Goal: Task Accomplishment & Management: Complete application form

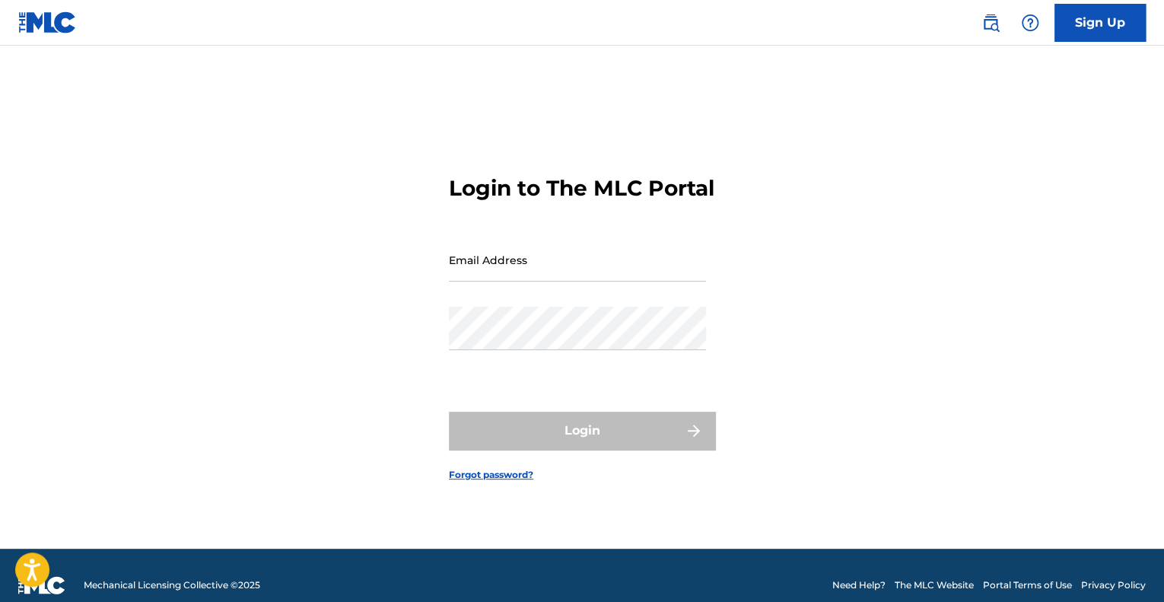
click at [539, 270] on input "Email Address" at bounding box center [577, 259] width 257 height 43
click at [584, 298] on div "Email Address" at bounding box center [577, 272] width 257 height 68
click at [583, 272] on input "Email Address" at bounding box center [577, 259] width 257 height 43
type input "[EMAIL_ADDRESS][DOMAIN_NAME]"
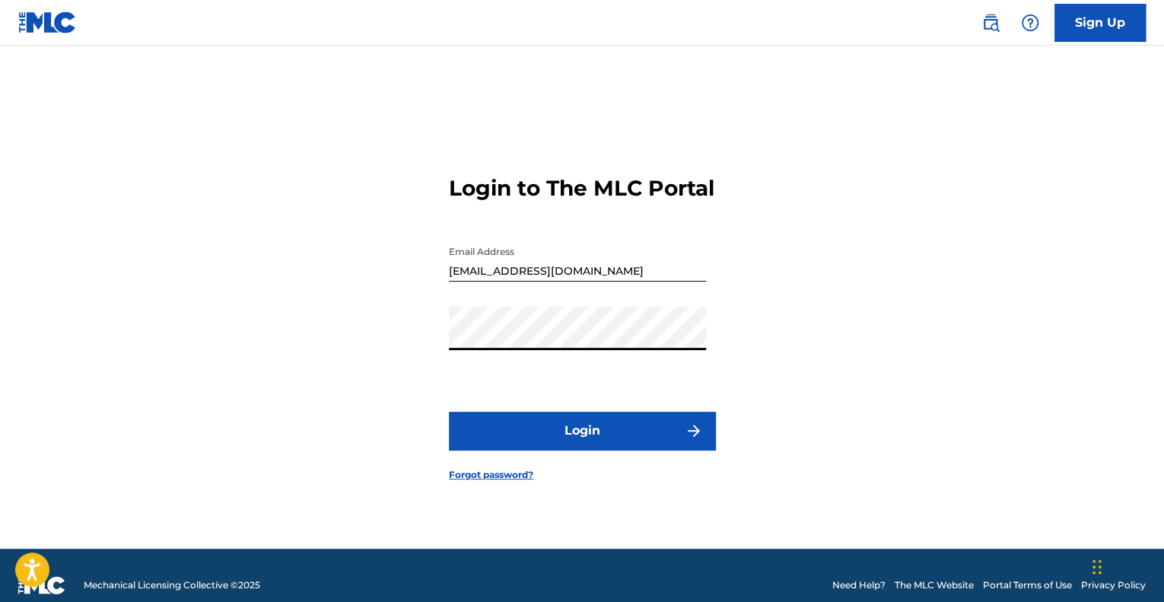
click at [661, 448] on button "Login" at bounding box center [582, 431] width 266 height 38
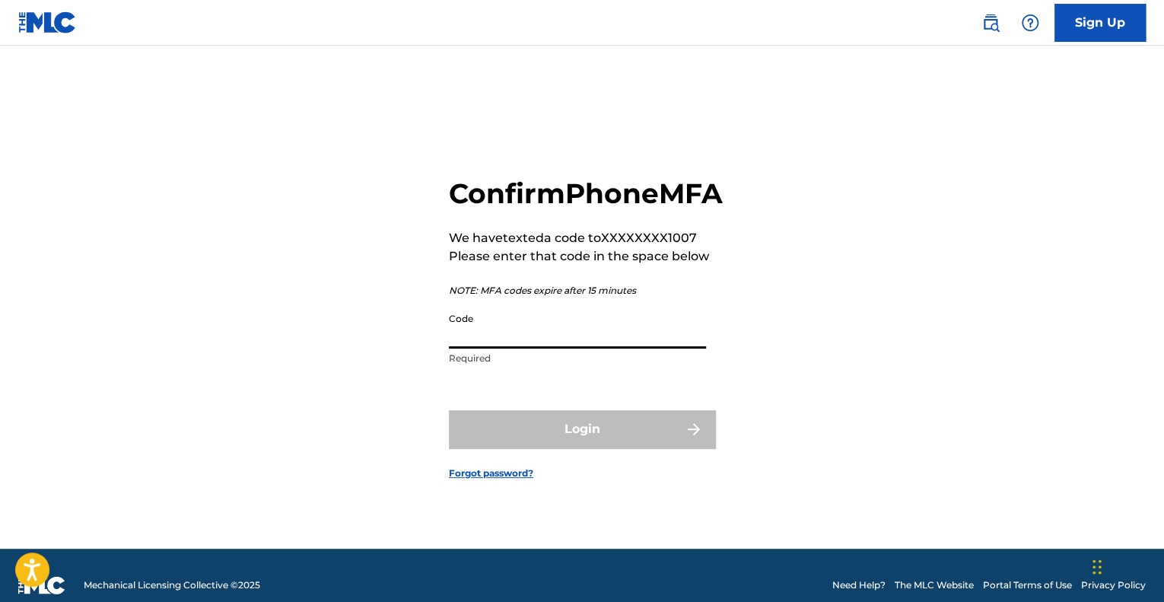
click at [616, 349] on input "Code" at bounding box center [577, 326] width 257 height 43
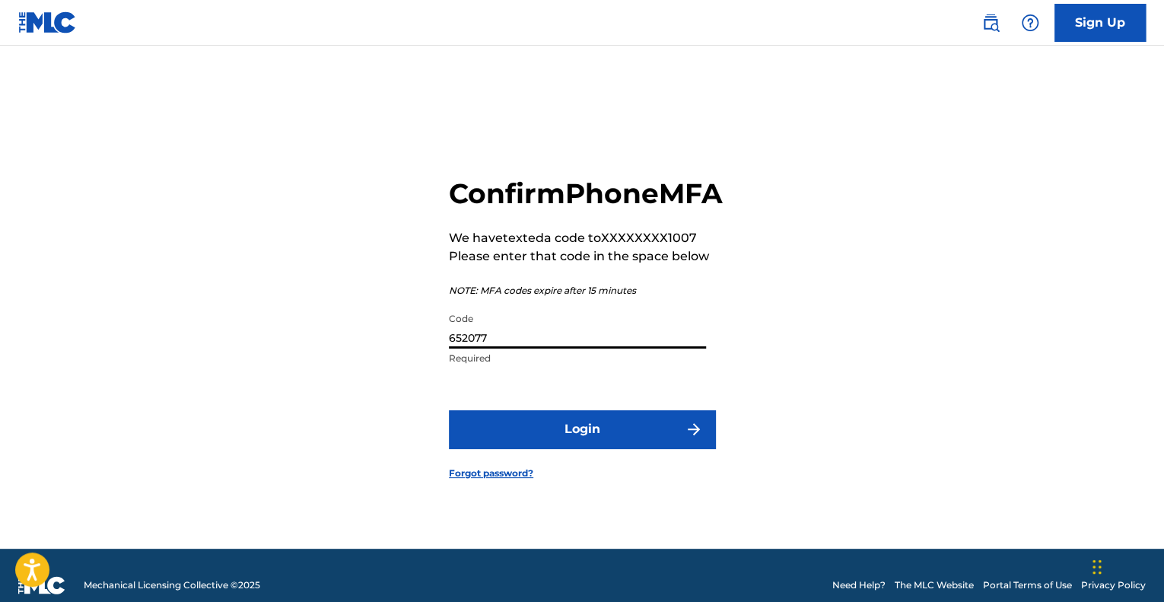
type input "652077"
click at [688, 434] on button "Login" at bounding box center [582, 429] width 266 height 38
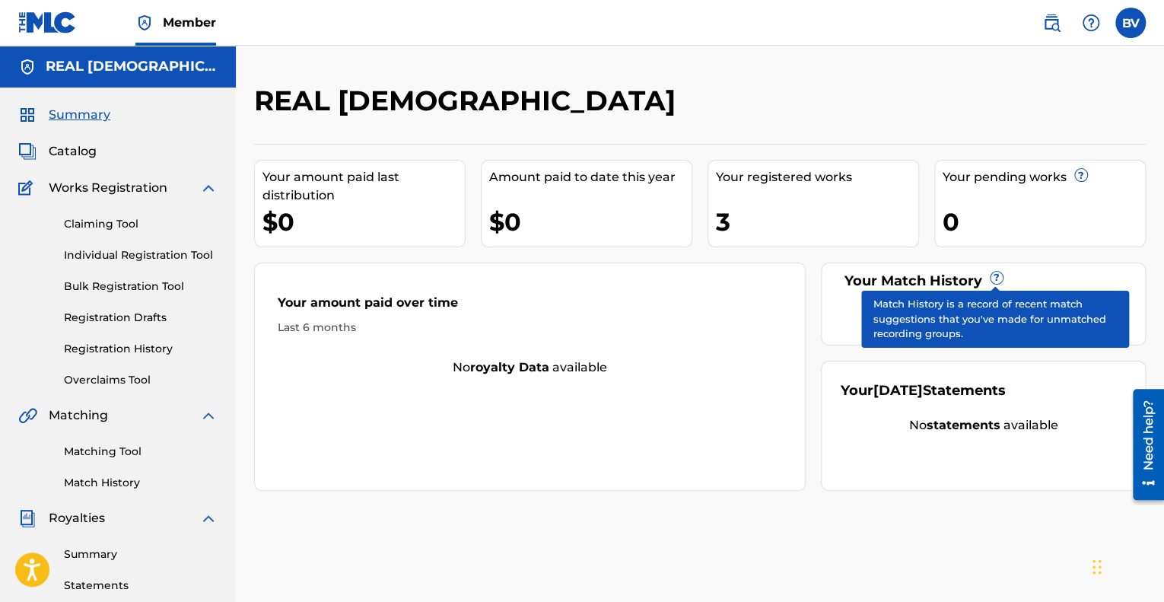
click at [997, 278] on span "?" at bounding box center [997, 278] width 12 height 12
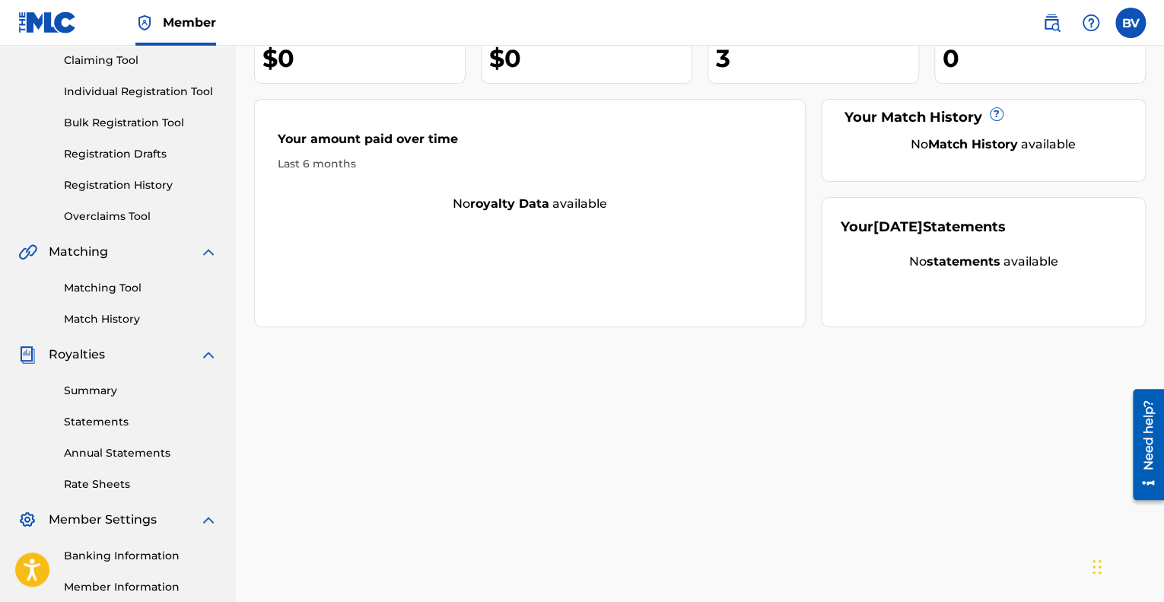
scroll to position [76, 0]
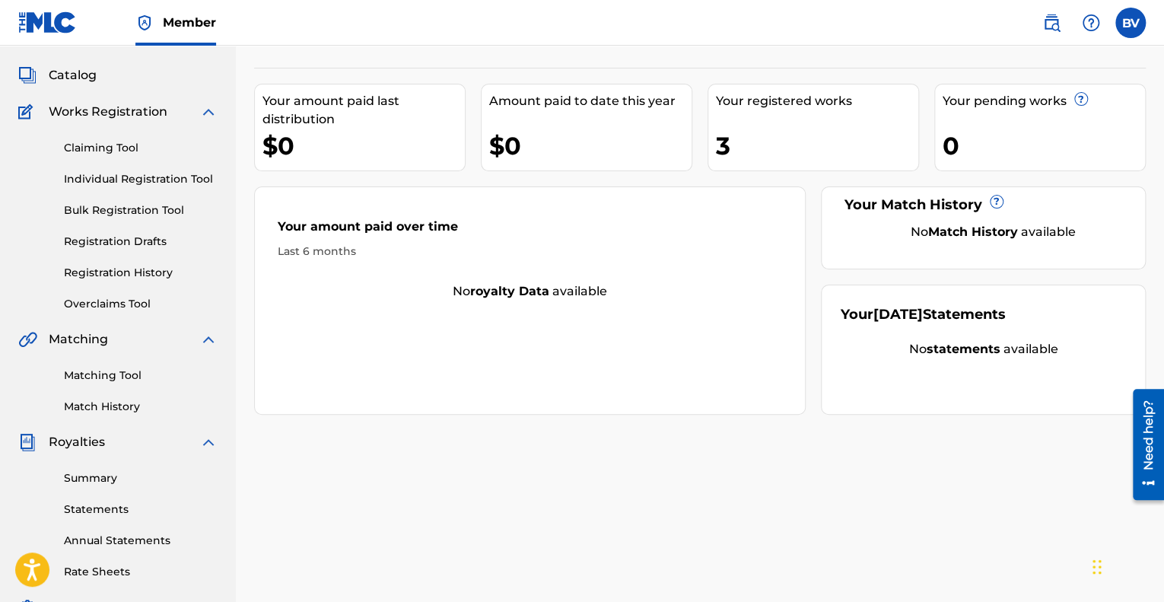
click at [107, 174] on link "Individual Registration Tool" at bounding box center [141, 179] width 154 height 16
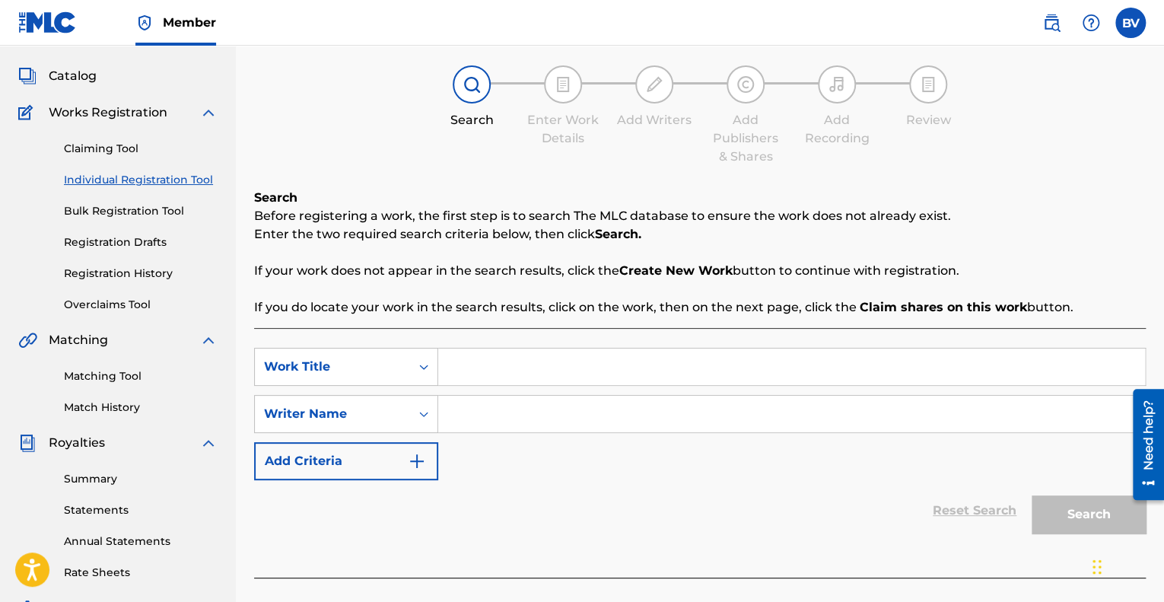
scroll to position [76, 0]
click at [131, 263] on div "Claiming Tool Individual Registration Tool Bulk Registration Tool Registration …" at bounding box center [117, 216] width 199 height 191
click at [132, 269] on link "Registration History" at bounding box center [141, 273] width 154 height 16
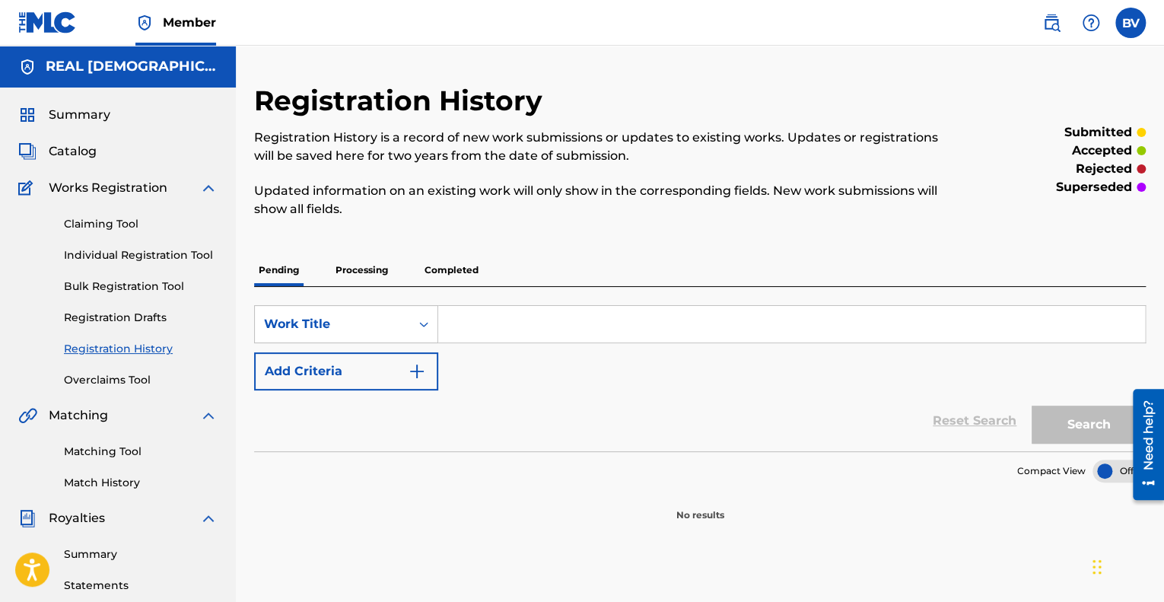
click at [436, 278] on p "Completed" at bounding box center [451, 270] width 63 height 32
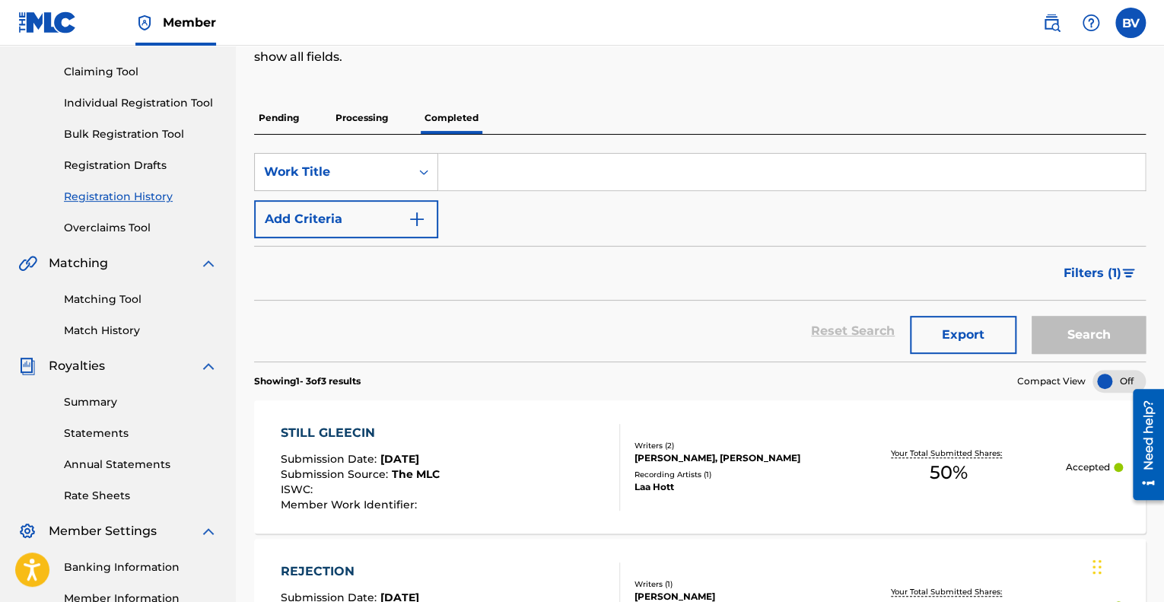
scroll to position [76, 0]
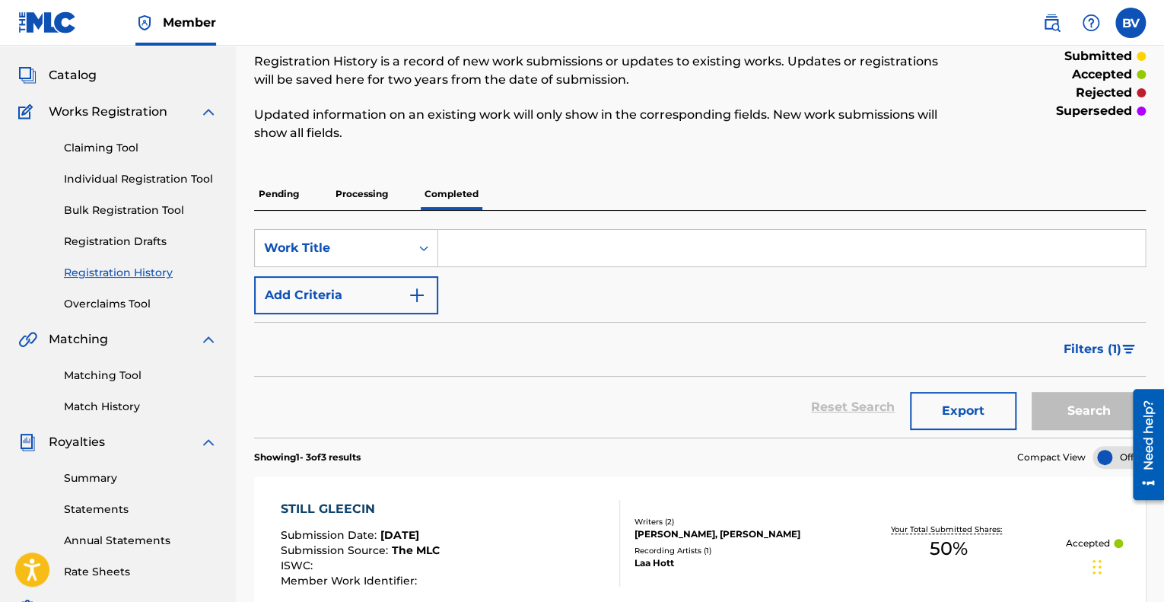
click at [103, 145] on link "Claiming Tool" at bounding box center [141, 148] width 154 height 16
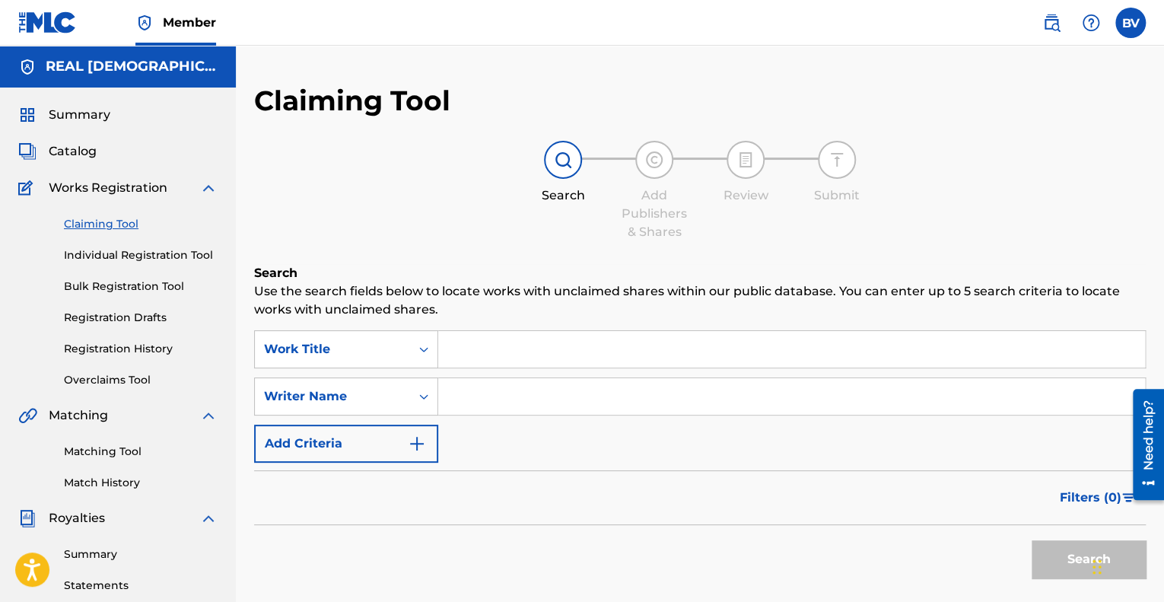
click at [517, 361] on input "Search Form" at bounding box center [791, 349] width 707 height 37
type input "one code"
click at [1032, 540] on button "Search" at bounding box center [1089, 559] width 114 height 38
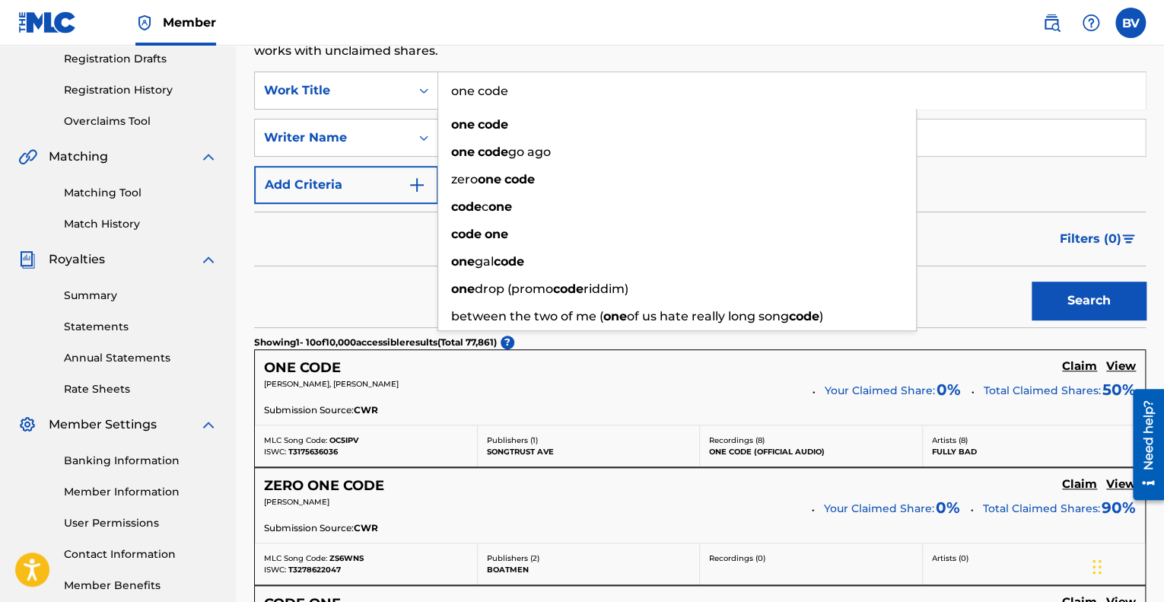
scroll to position [304, 0]
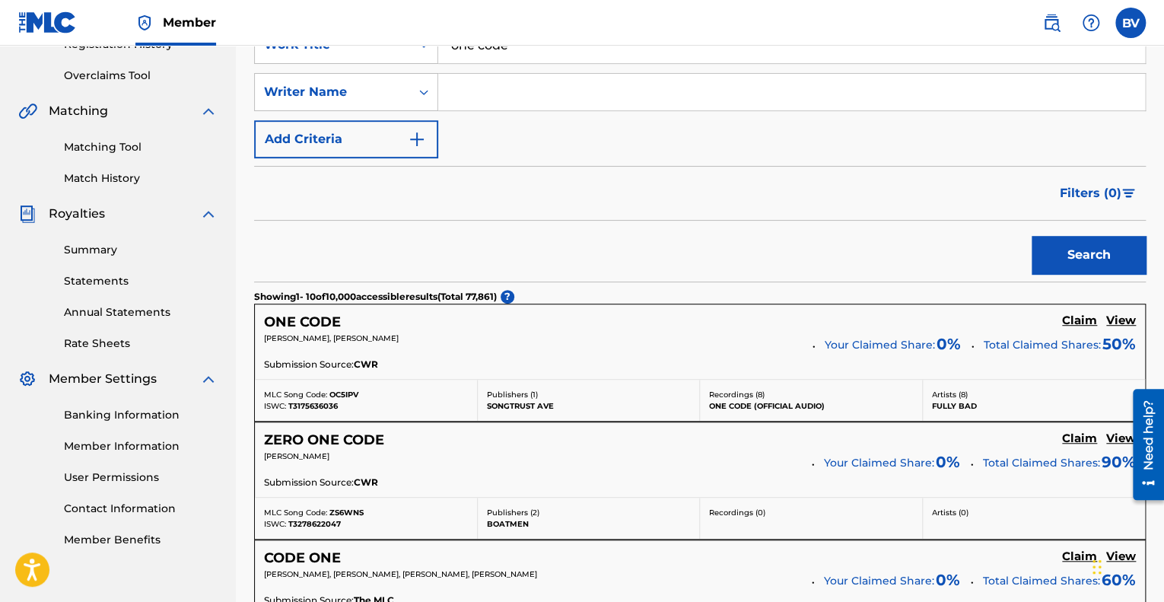
drag, startPoint x: 337, startPoint y: 243, endPoint x: 386, endPoint y: 227, distance: 51.3
click at [339, 241] on div "Search" at bounding box center [700, 251] width 892 height 61
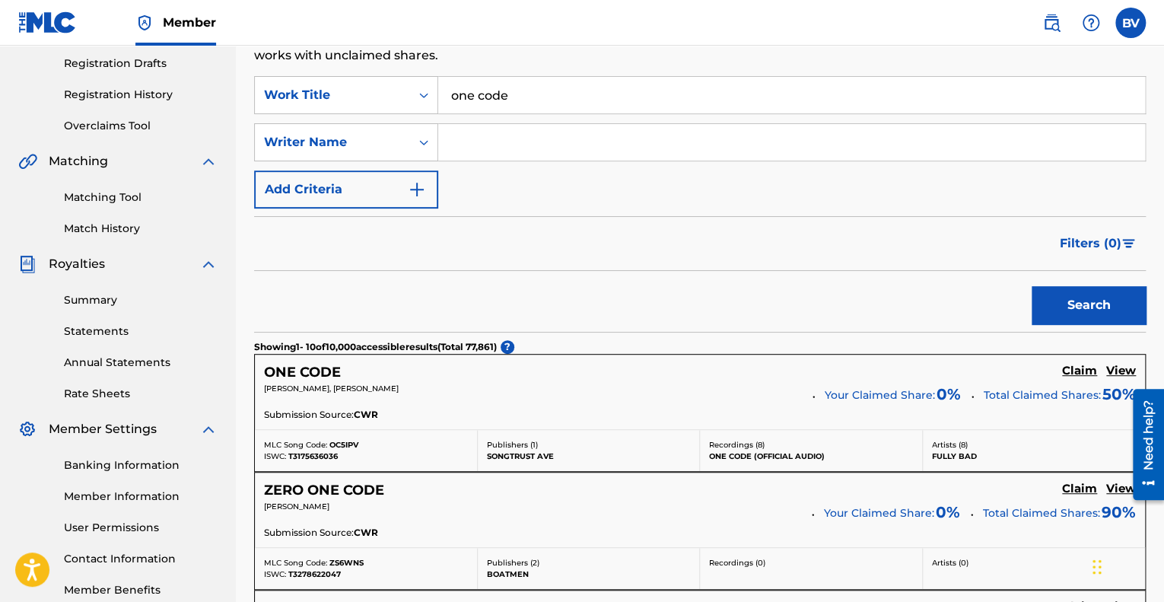
scroll to position [228, 0]
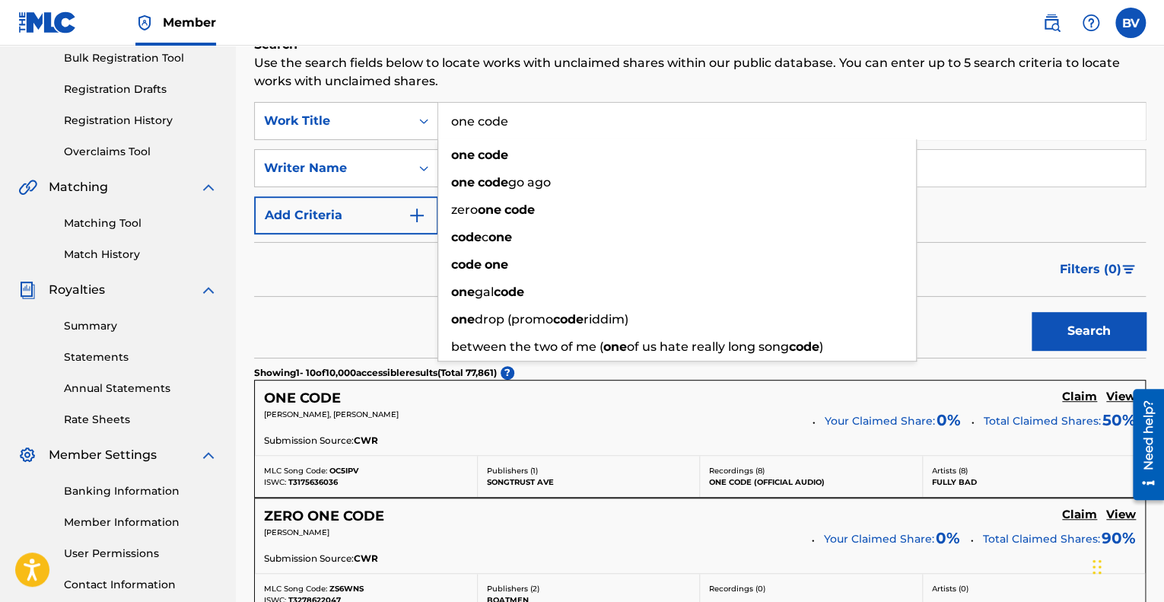
drag, startPoint x: 538, startPoint y: 116, endPoint x: 438, endPoint y: 134, distance: 101.2
click at [438, 134] on input "one code" at bounding box center [791, 121] width 707 height 37
click at [375, 273] on div "Filters ( 0 )" at bounding box center [700, 269] width 892 height 55
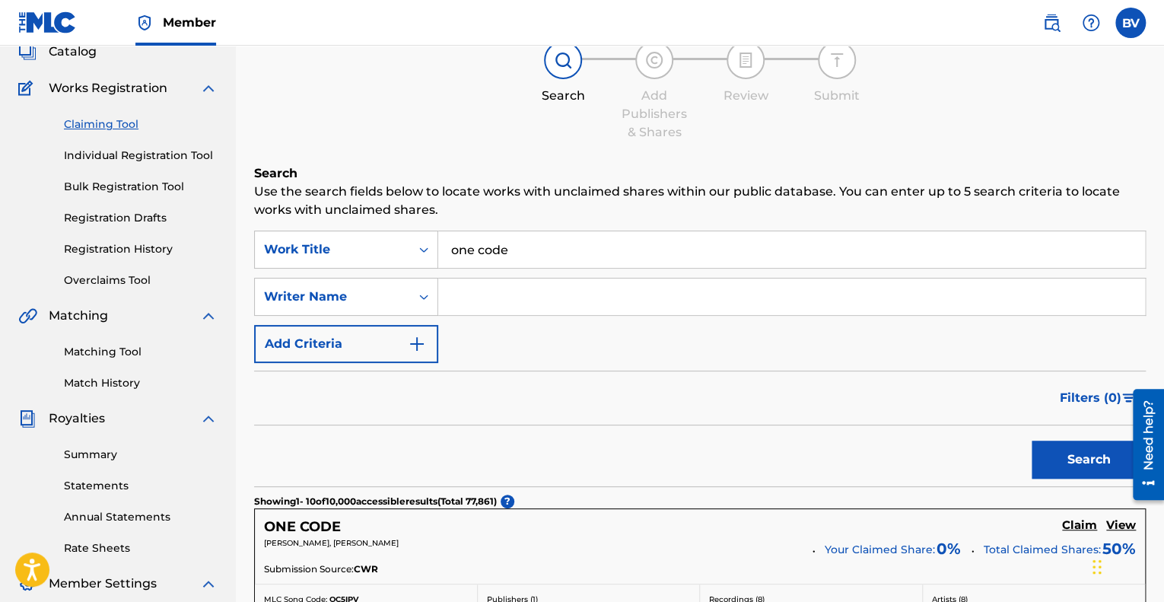
scroll to position [0, 0]
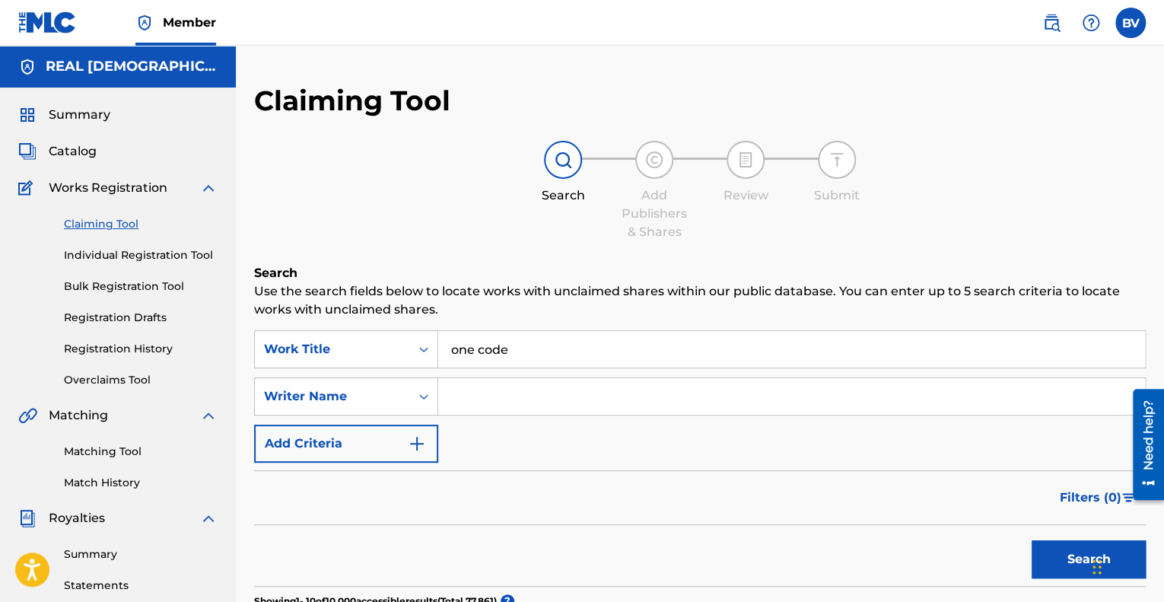
click at [494, 387] on input "Search Form" at bounding box center [791, 396] width 707 height 37
type input "l"
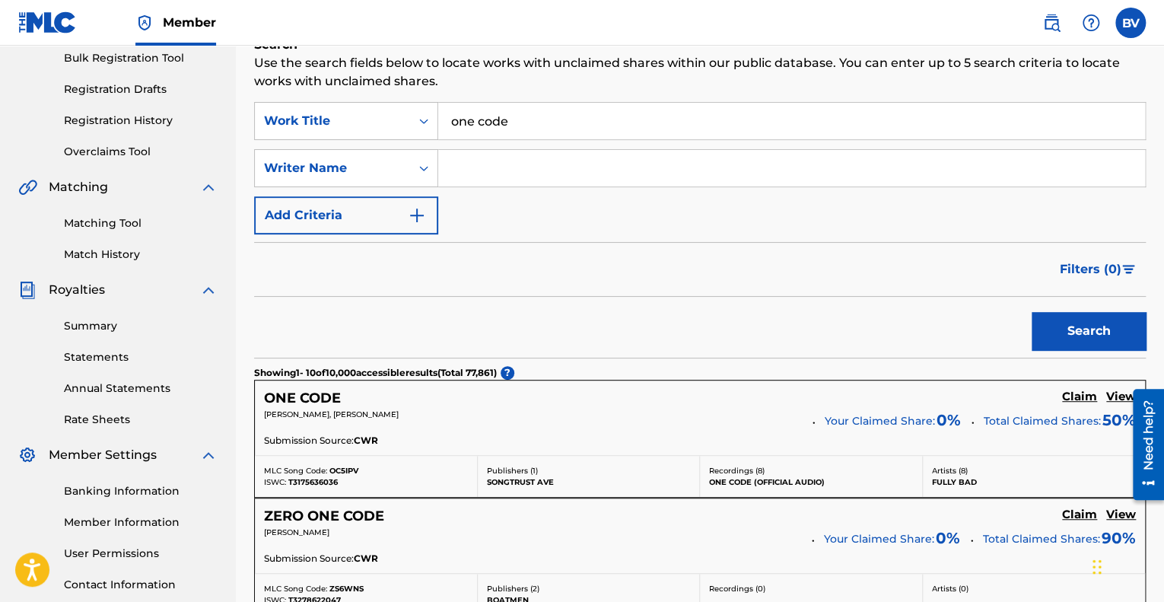
scroll to position [76, 0]
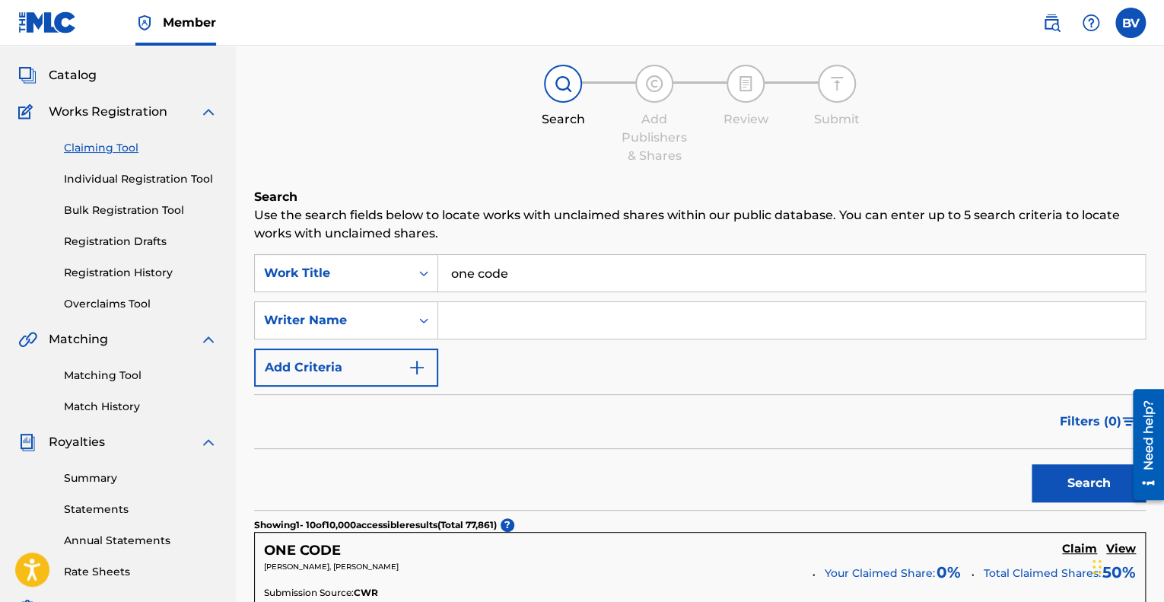
click at [129, 186] on link "Individual Registration Tool" at bounding box center [141, 179] width 154 height 16
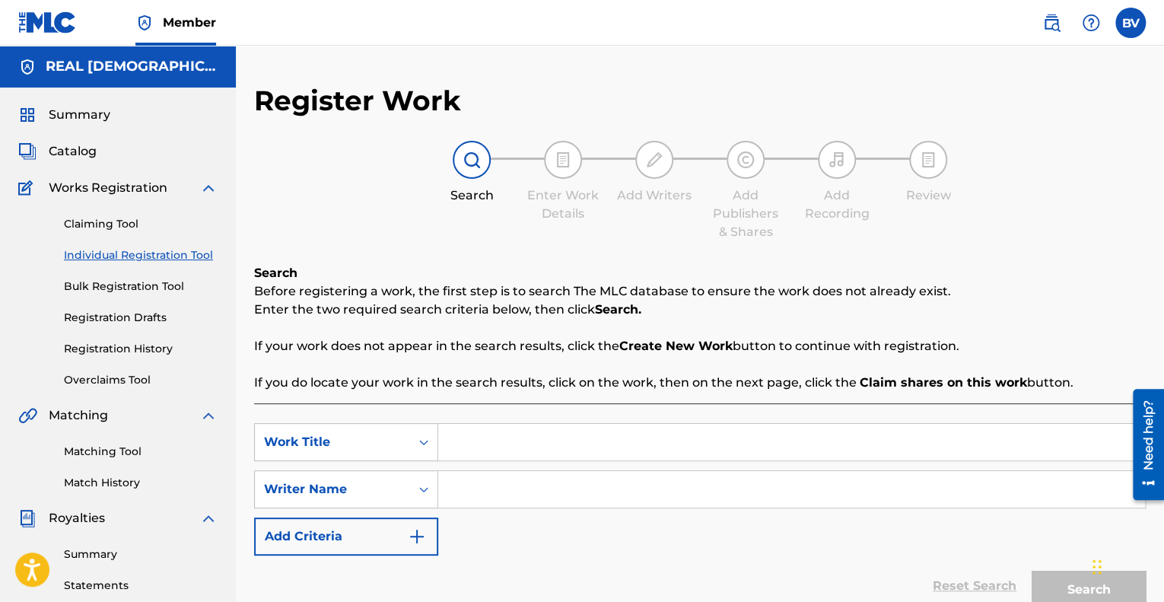
scroll to position [152, 0]
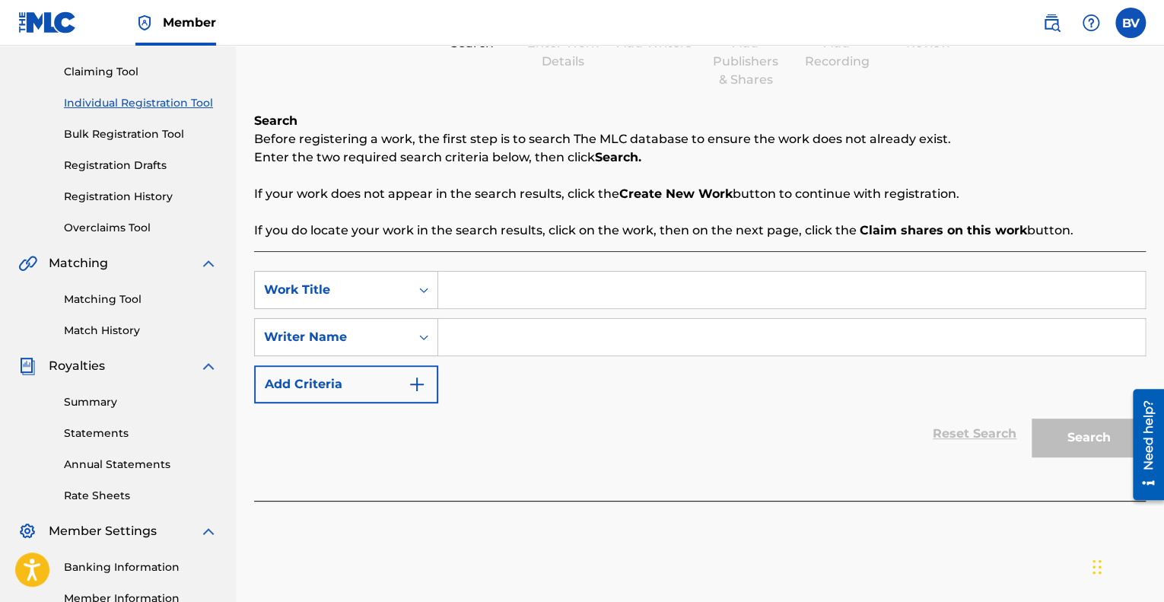
click at [480, 306] on input "Search Form" at bounding box center [791, 290] width 707 height 37
type input "one code"
click at [548, 331] on input "Search Form" at bounding box center [791, 337] width 707 height 37
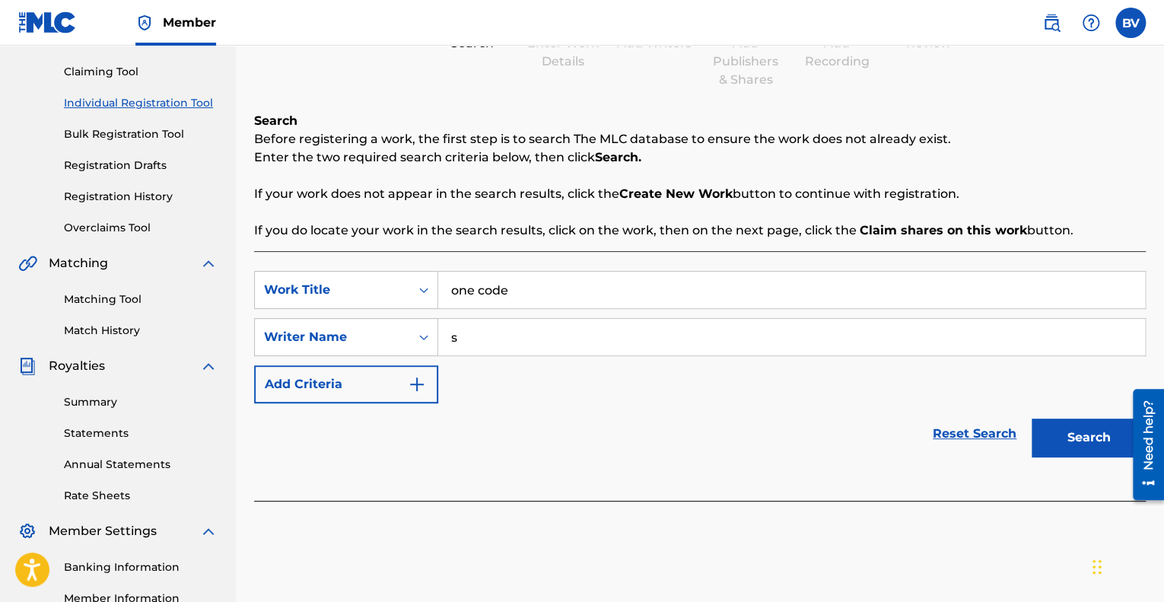
type input "s"
click at [1112, 437] on button "Search" at bounding box center [1089, 438] width 114 height 38
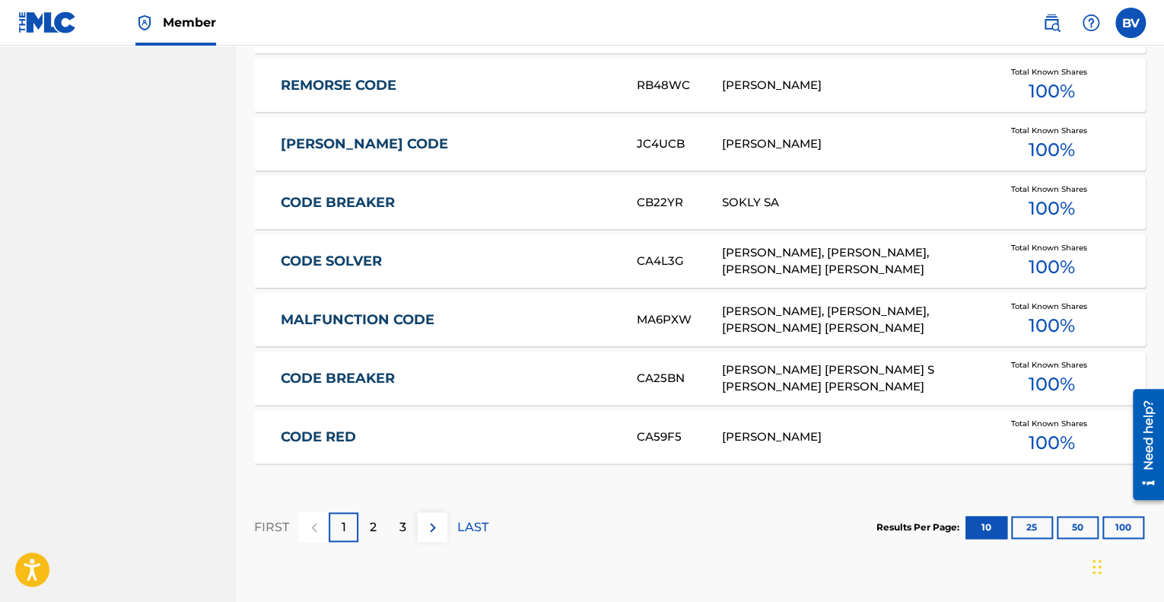
scroll to position [955, 0]
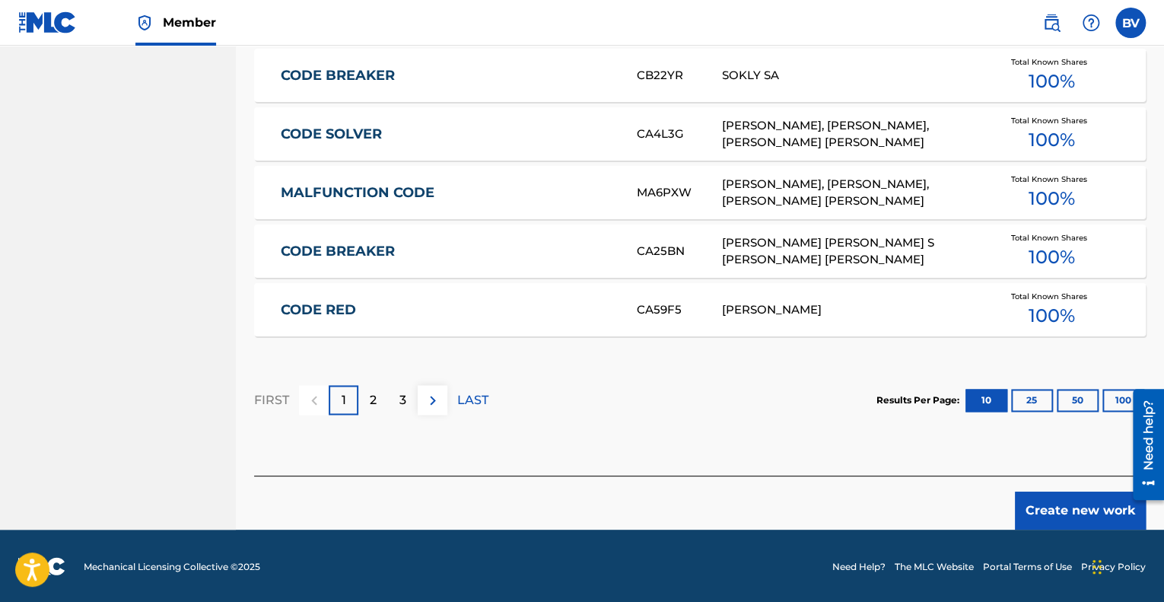
click at [1108, 520] on button "Create new work" at bounding box center [1080, 511] width 131 height 38
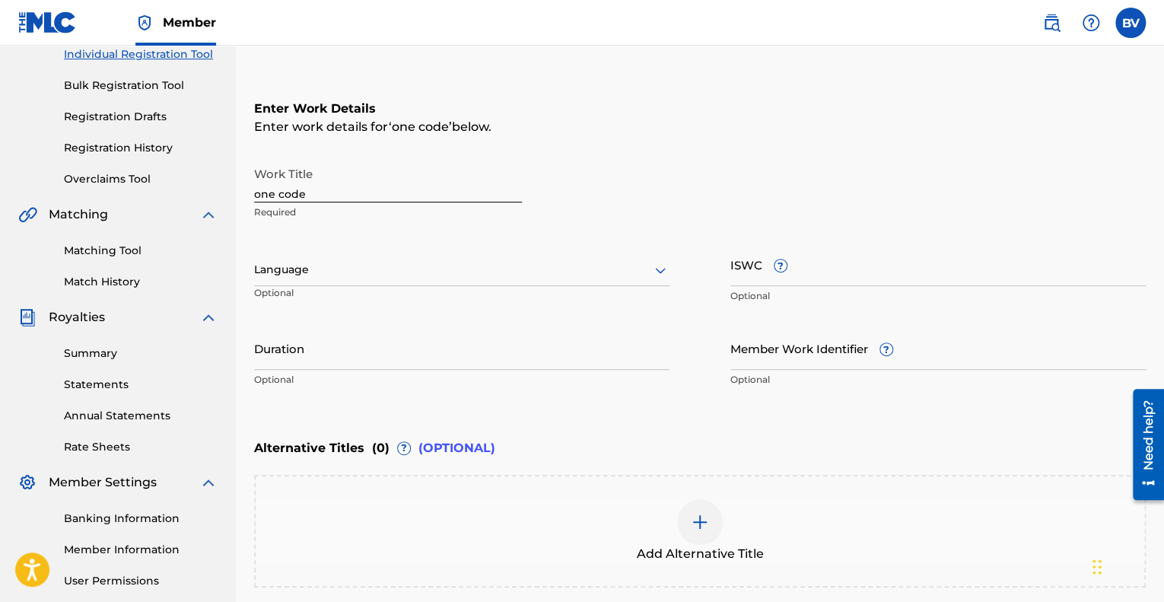
scroll to position [198, 0]
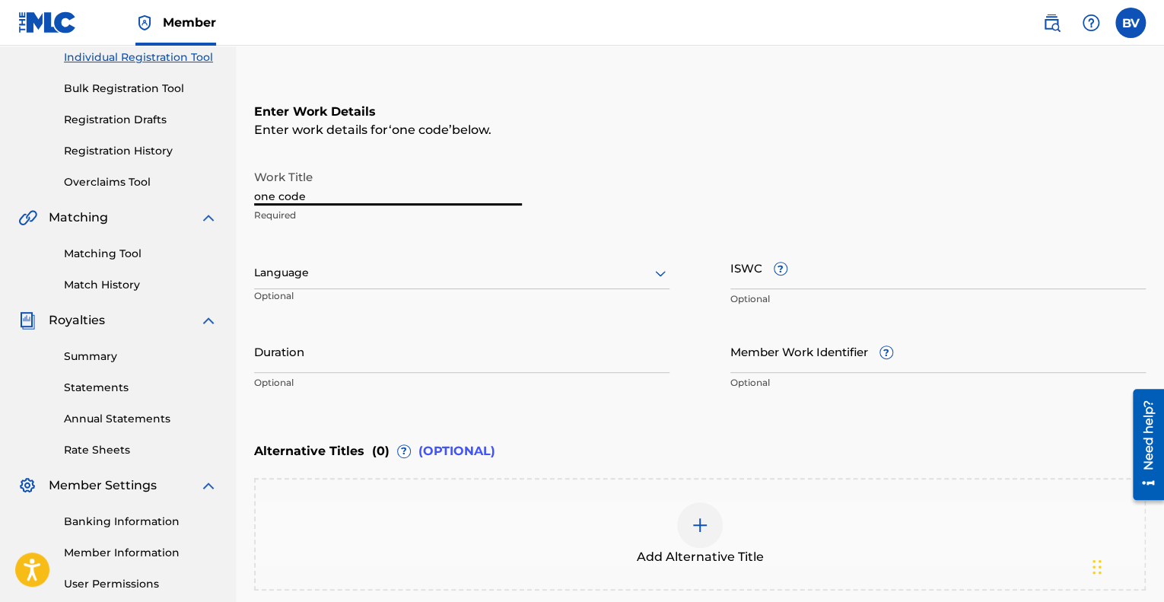
click at [338, 190] on input "one code" at bounding box center [388, 183] width 268 height 43
drag, startPoint x: 321, startPoint y: 194, endPoint x: 279, endPoint y: 194, distance: 41.9
click at [261, 194] on input "one code" at bounding box center [388, 183] width 268 height 43
click at [316, 195] on input "one code" at bounding box center [388, 183] width 268 height 43
drag, startPoint x: 316, startPoint y: 195, endPoint x: 234, endPoint y: 205, distance: 82.9
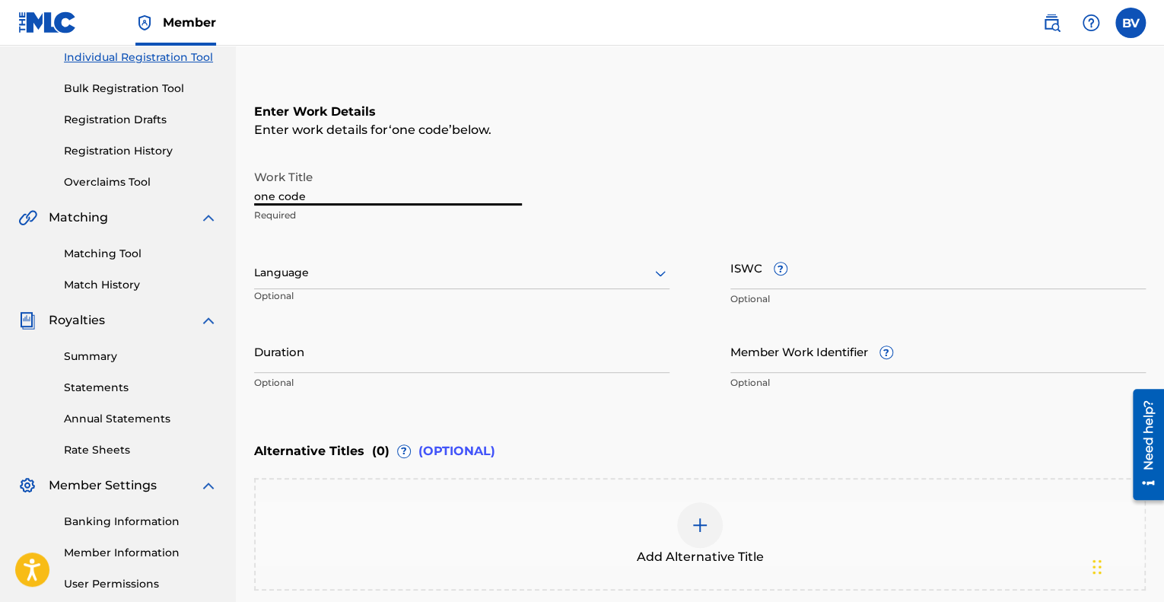
click at [233, 205] on main "REAL QUAKER Summary Catalog Works Registration Claiming Tool Individual Registr…" at bounding box center [582, 265] width 1164 height 835
type input "One code"
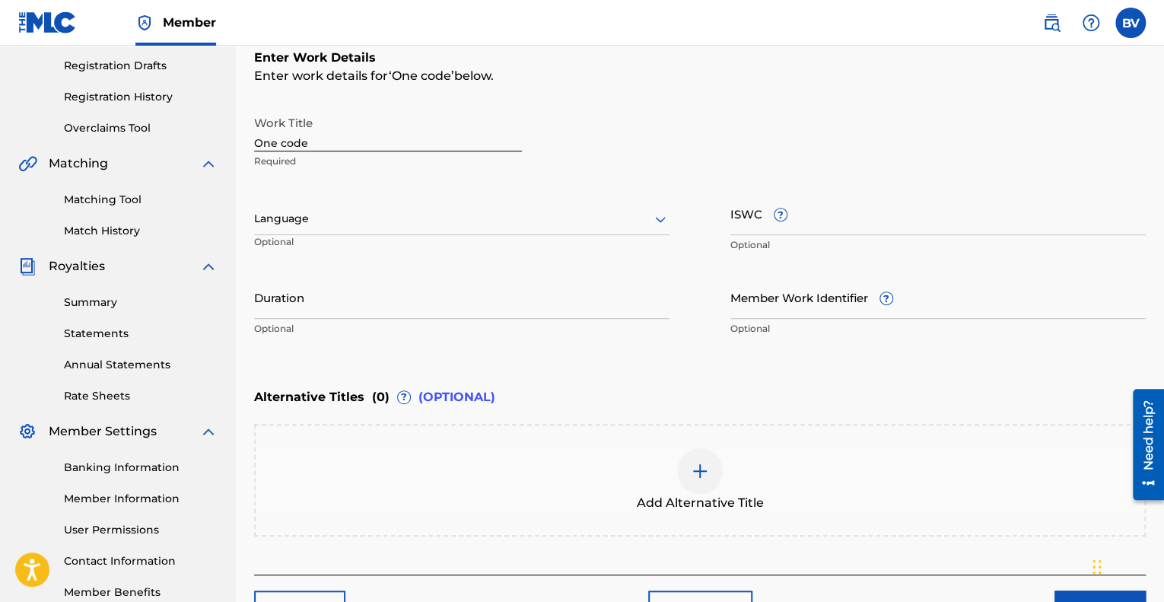
scroll to position [274, 0]
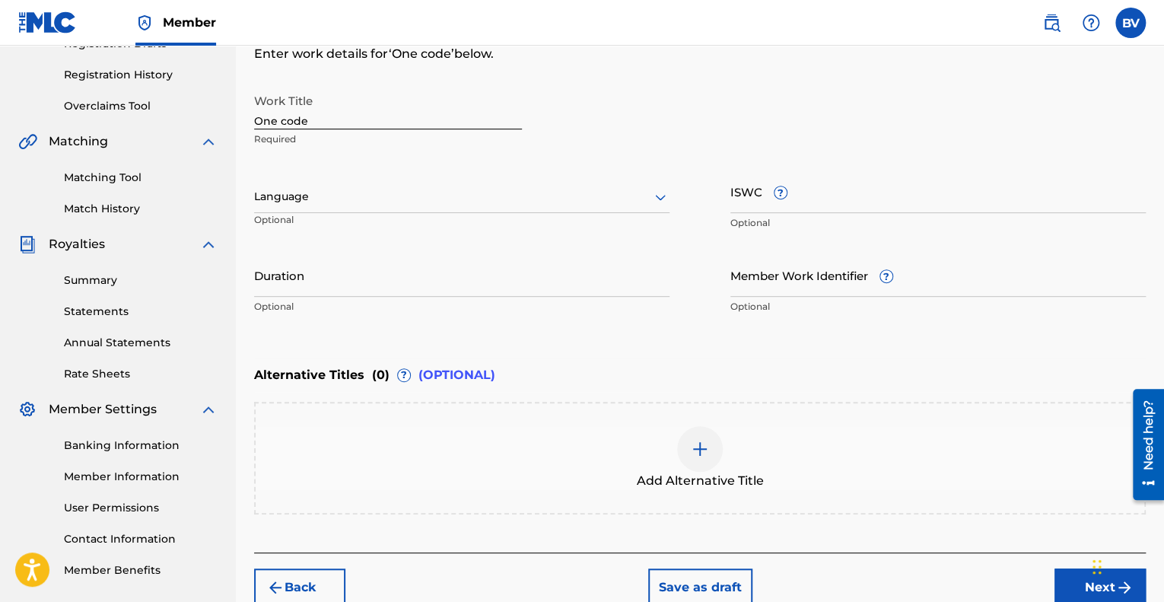
click at [472, 193] on div at bounding box center [461, 196] width 415 height 19
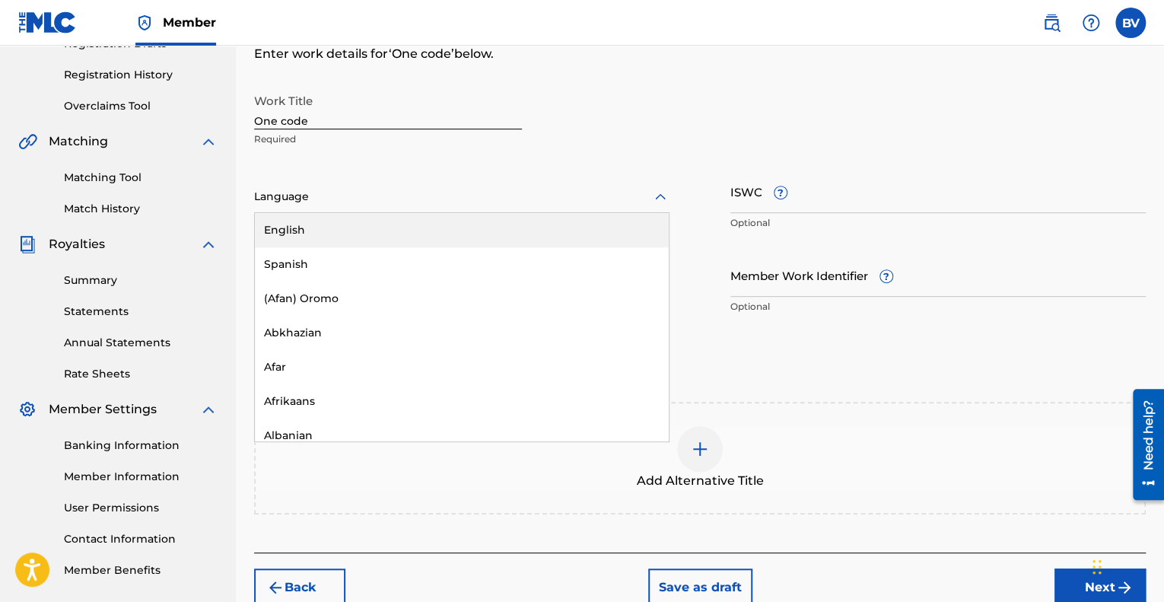
click at [441, 217] on div "English" at bounding box center [462, 230] width 414 height 34
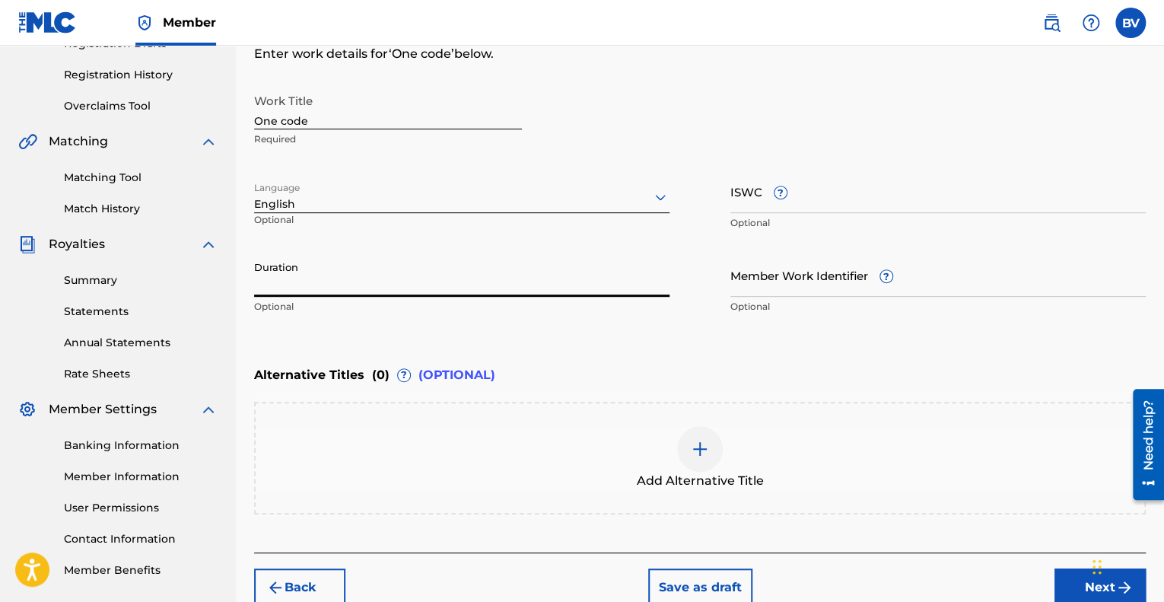
click at [433, 268] on input "Duration" at bounding box center [461, 274] width 415 height 43
type input "1"
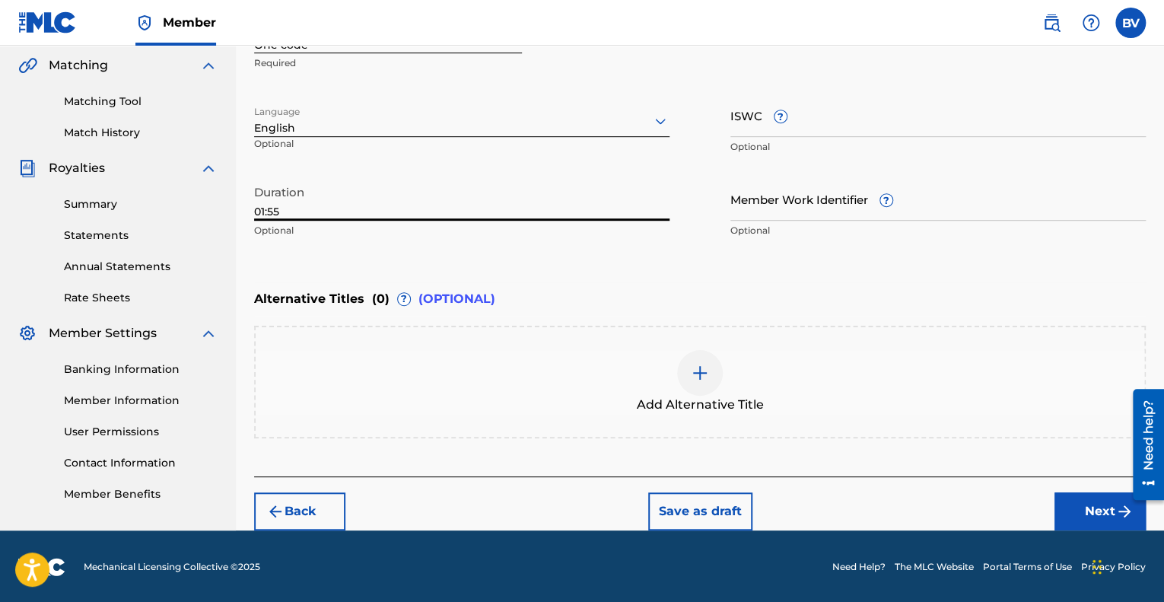
type input "01:55"
click at [1082, 502] on button "Next" at bounding box center [1100, 511] width 91 height 38
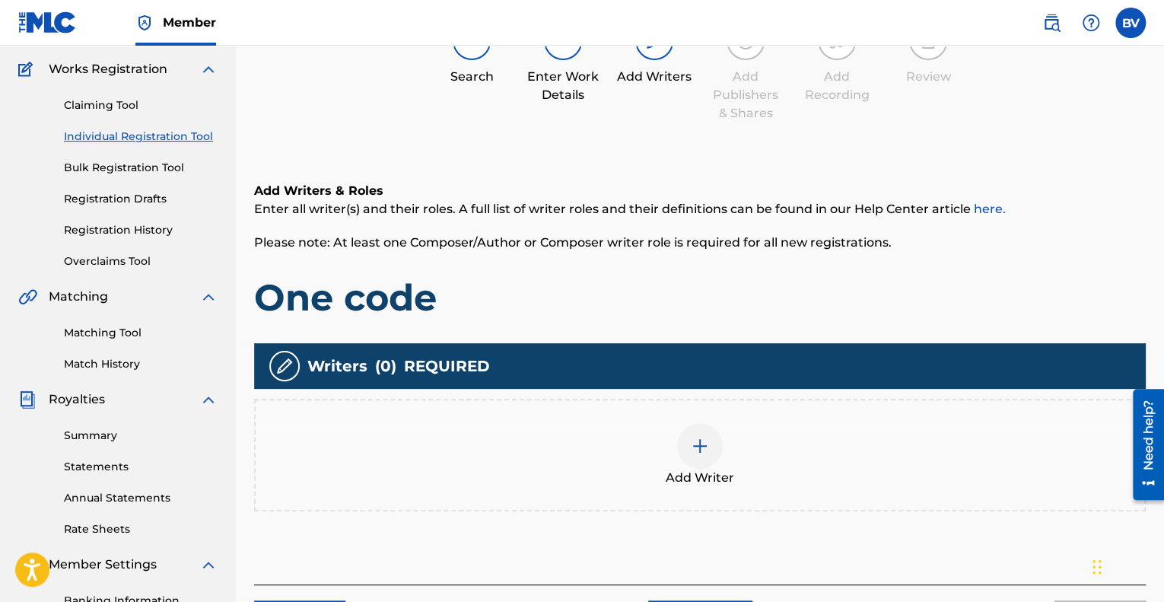
scroll to position [145, 0]
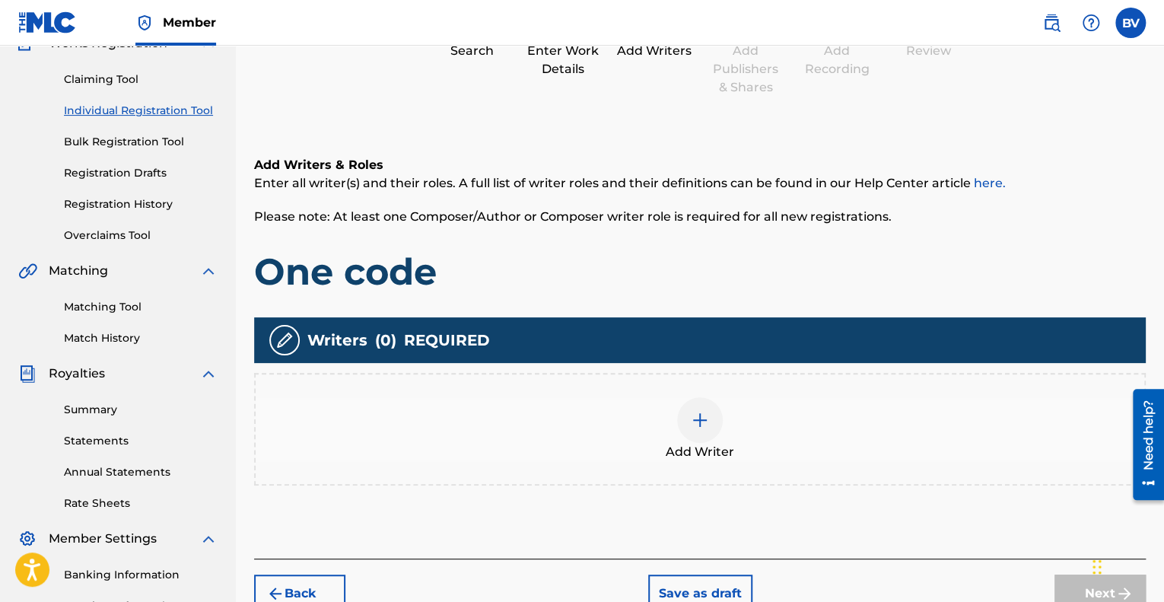
click at [691, 415] on img at bounding box center [700, 420] width 18 height 18
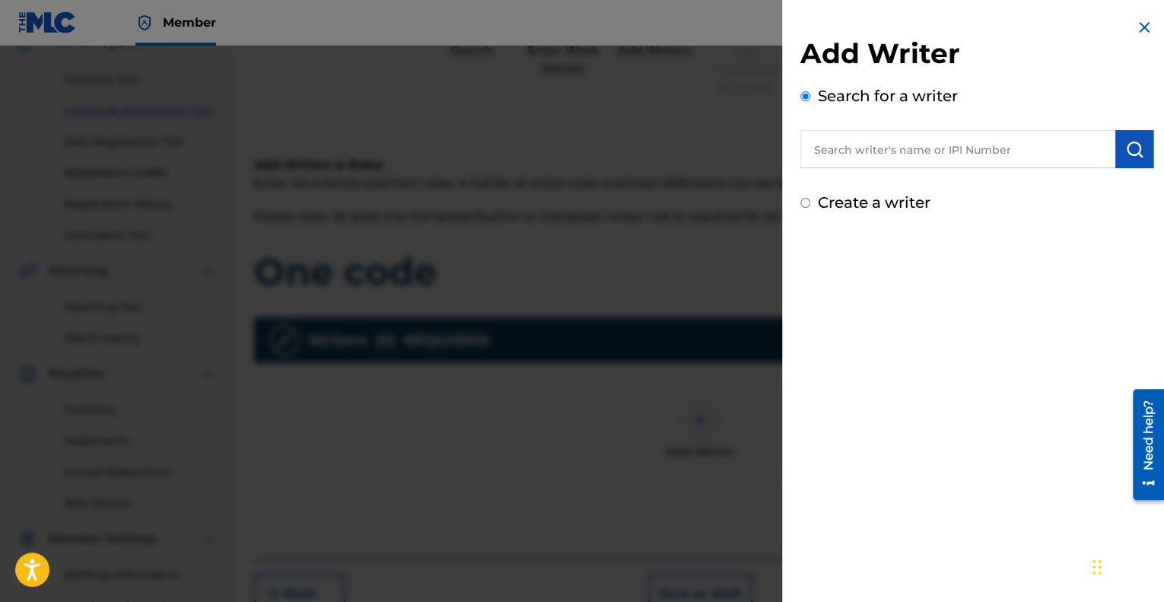
click at [848, 175] on div "Add Writer Search for a writer Create a writer" at bounding box center [976, 125] width 353 height 177
click at [874, 161] on input "text" at bounding box center [957, 149] width 315 height 38
click at [908, 119] on div "Search for a writer 1" at bounding box center [976, 126] width 353 height 84
drag, startPoint x: 874, startPoint y: 141, endPoint x: 778, endPoint y: 160, distance: 98.5
click at [778, 156] on div "Add Writer Search for a writer 1 Create a writer" at bounding box center [582, 324] width 1164 height 556
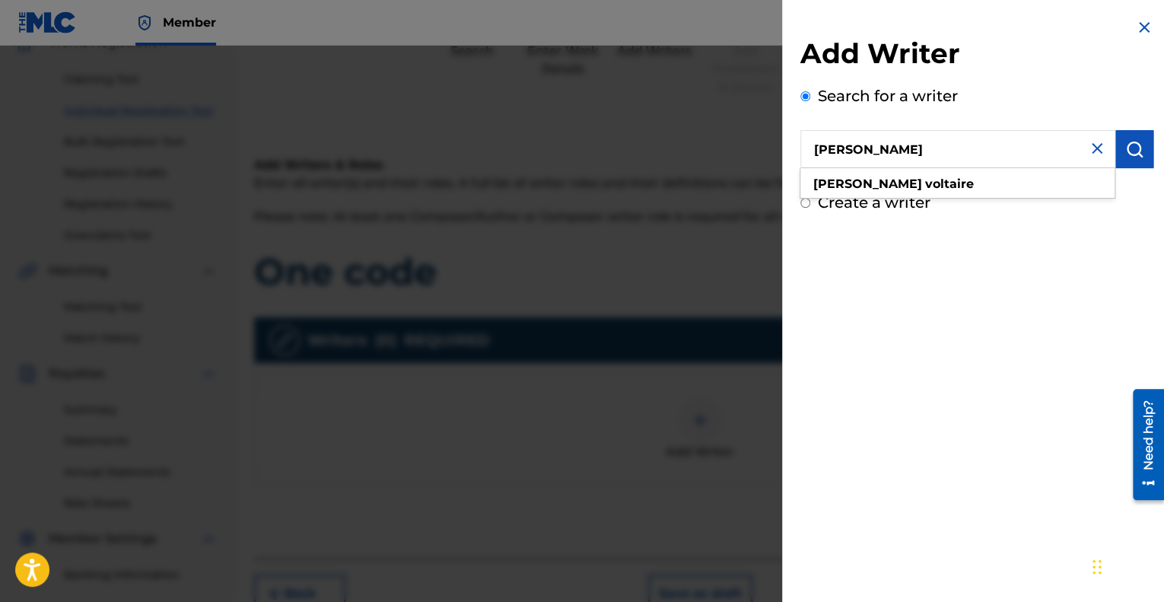
type input "[PERSON_NAME]"
click at [1135, 154] on img "submit" at bounding box center [1134, 149] width 18 height 18
click at [1093, 99] on div "Search for a writer [PERSON_NAME] Searching, please wait..." at bounding box center [976, 136] width 353 height 105
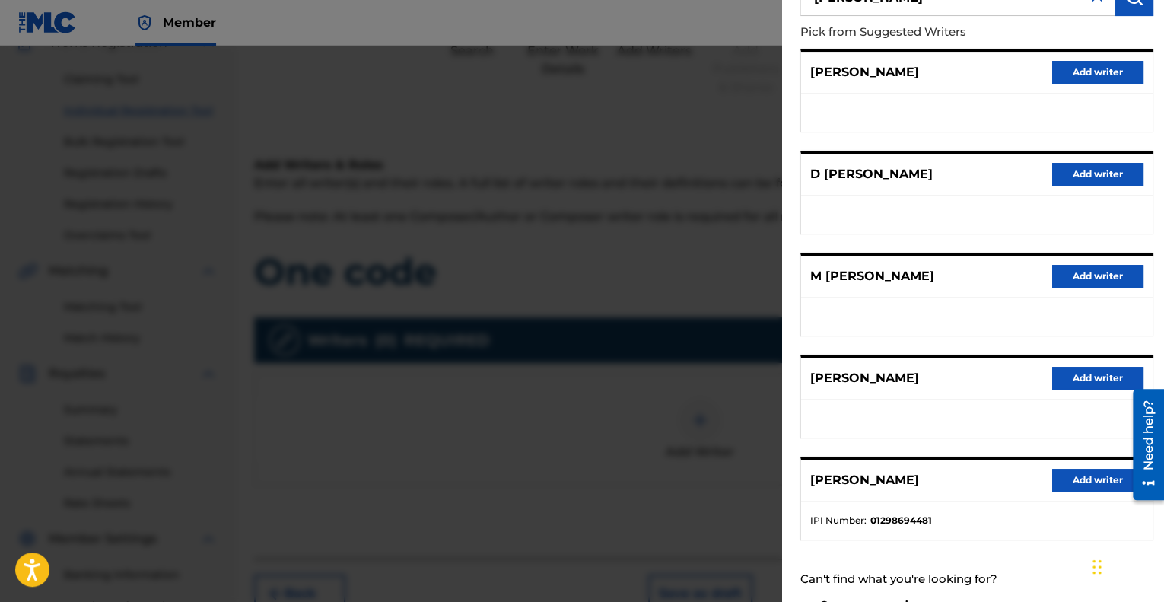
scroll to position [185, 0]
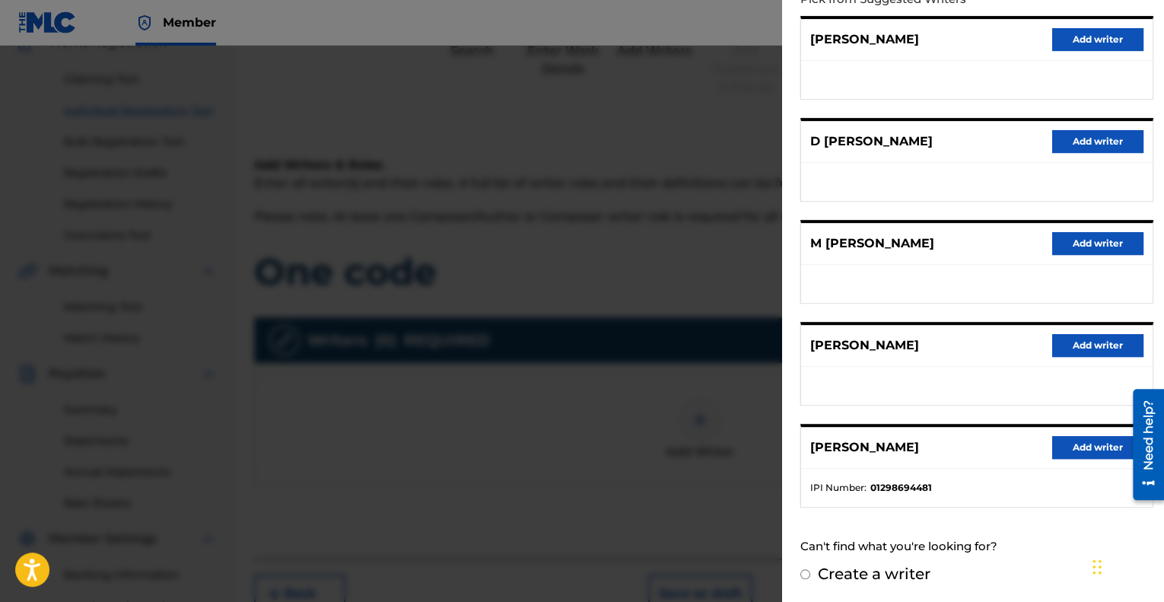
click at [1055, 438] on button "Add writer" at bounding box center [1097, 447] width 91 height 23
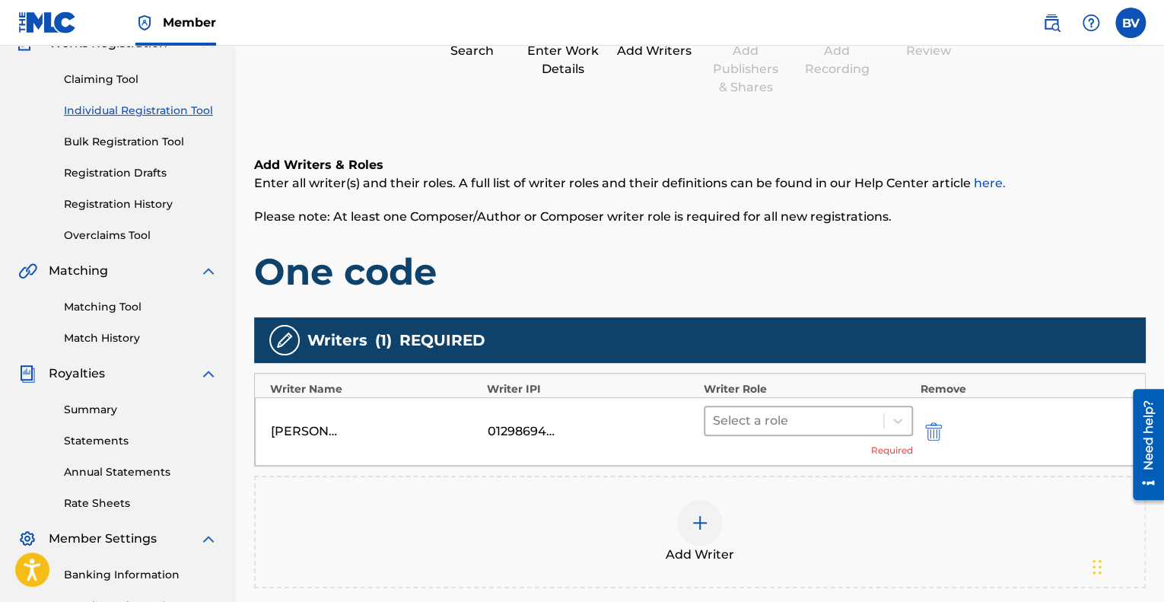
click at [826, 420] on div at bounding box center [794, 420] width 163 height 21
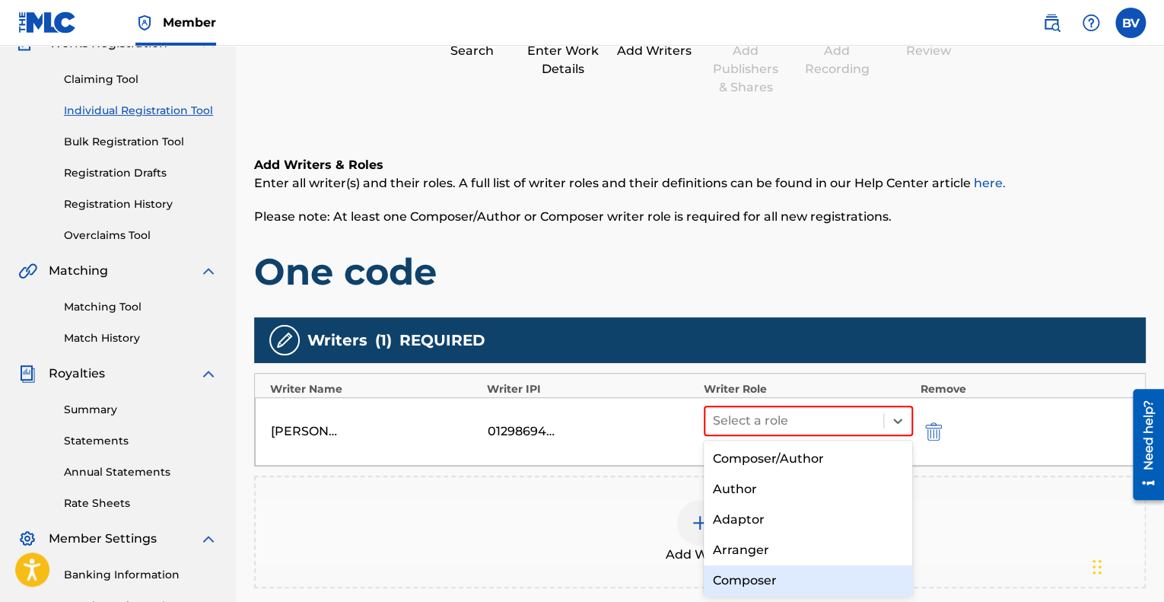
click at [794, 568] on div "Composer" at bounding box center [808, 580] width 209 height 30
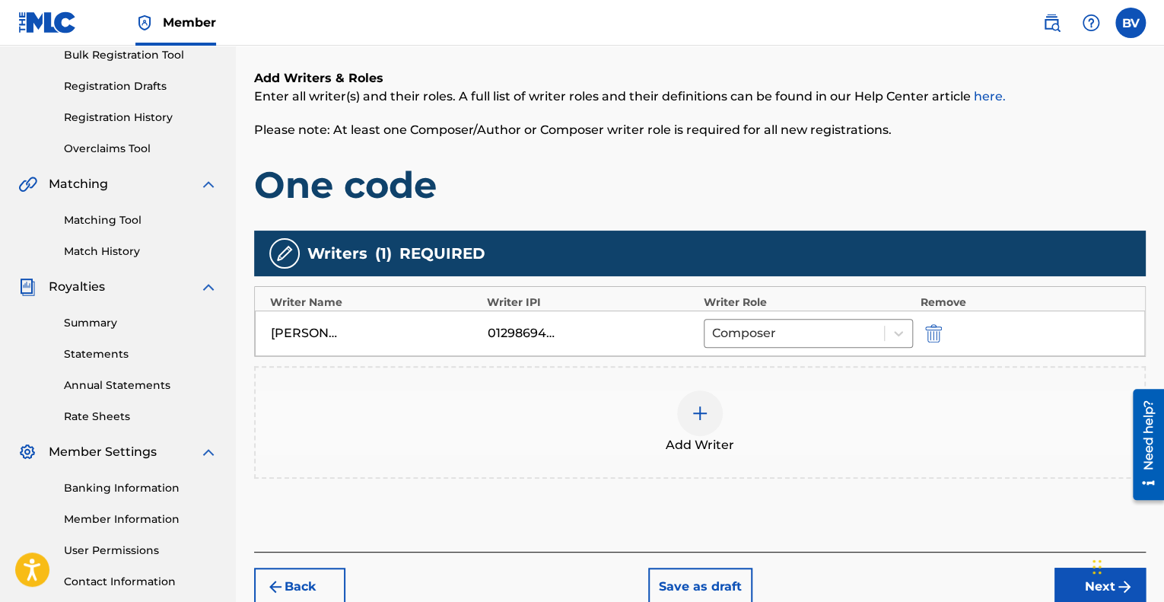
scroll to position [297, 0]
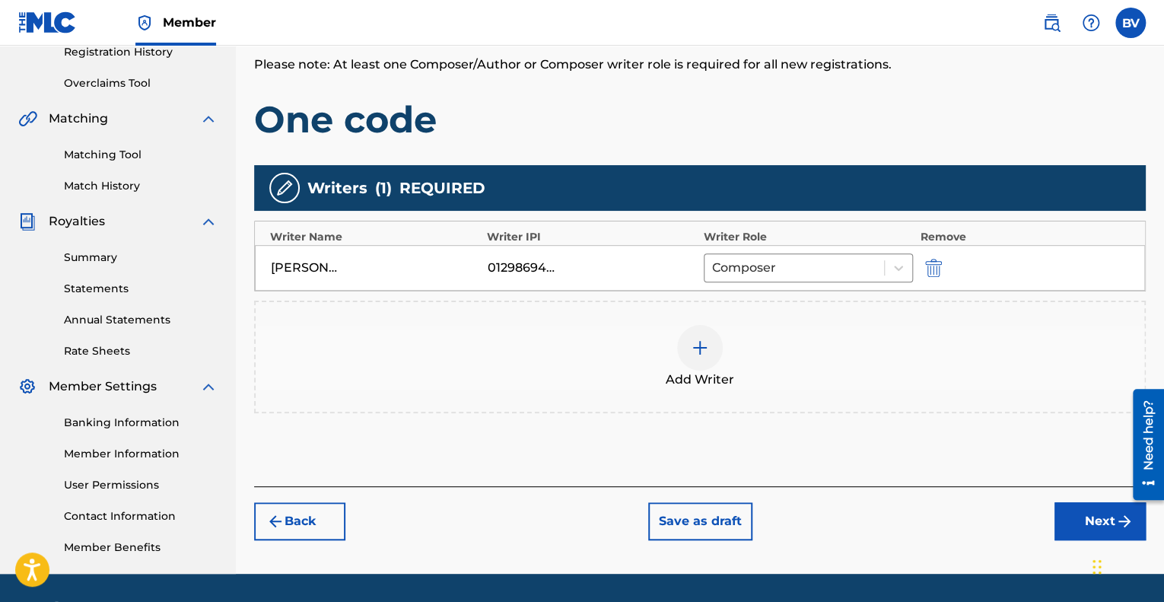
click at [1080, 513] on button "Next" at bounding box center [1100, 521] width 91 height 38
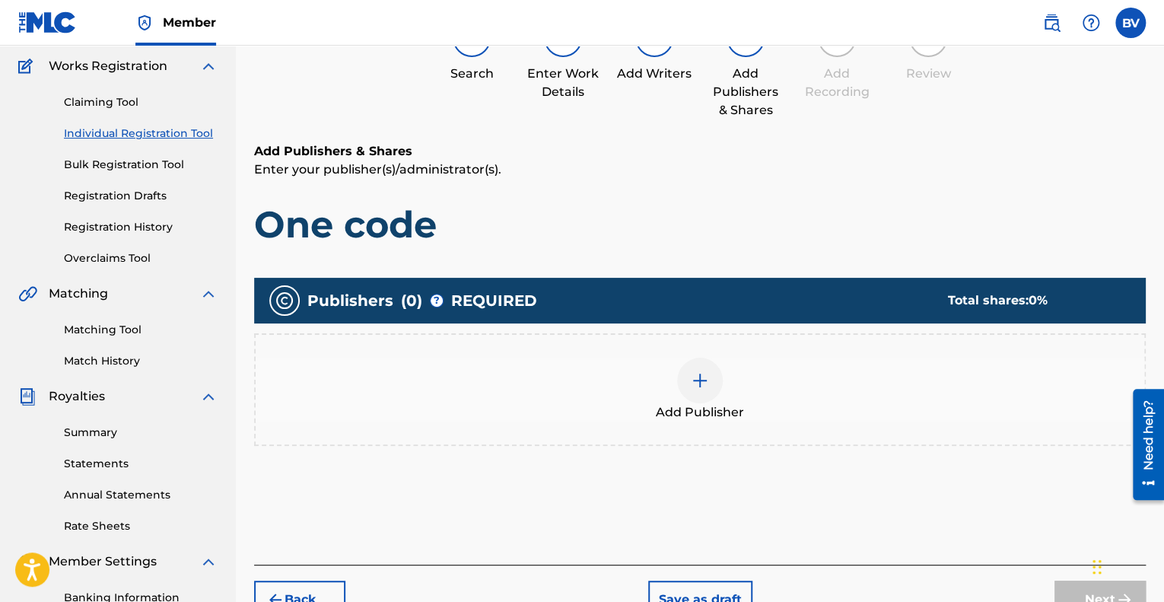
scroll to position [145, 0]
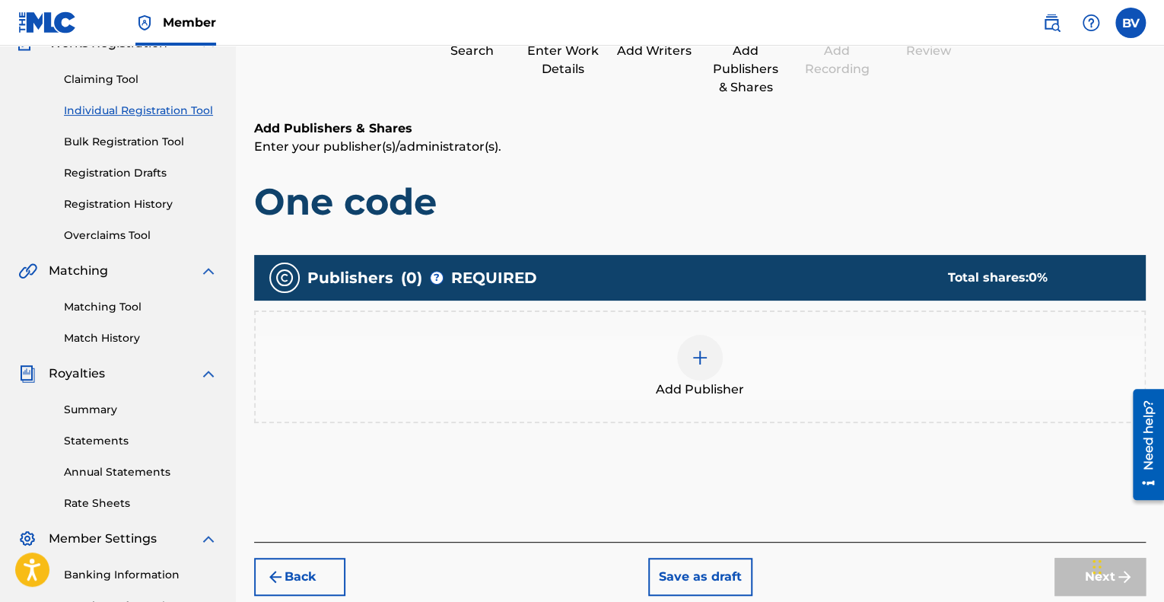
click at [606, 397] on div "Add Publisher" at bounding box center [700, 367] width 889 height 64
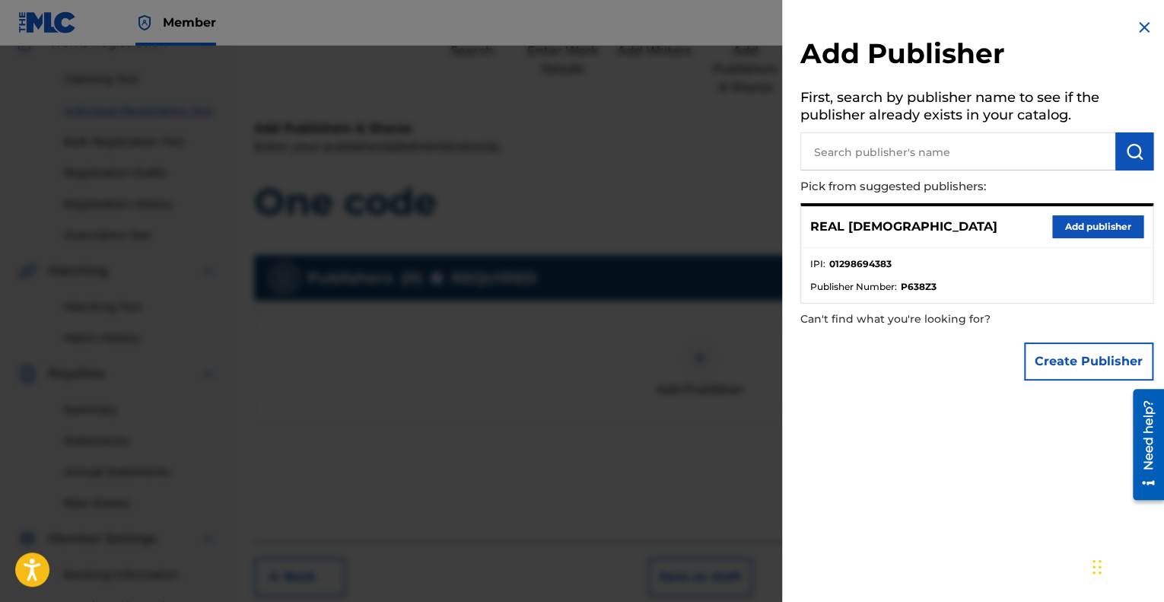
click at [1084, 227] on button "Add publisher" at bounding box center [1097, 226] width 91 height 23
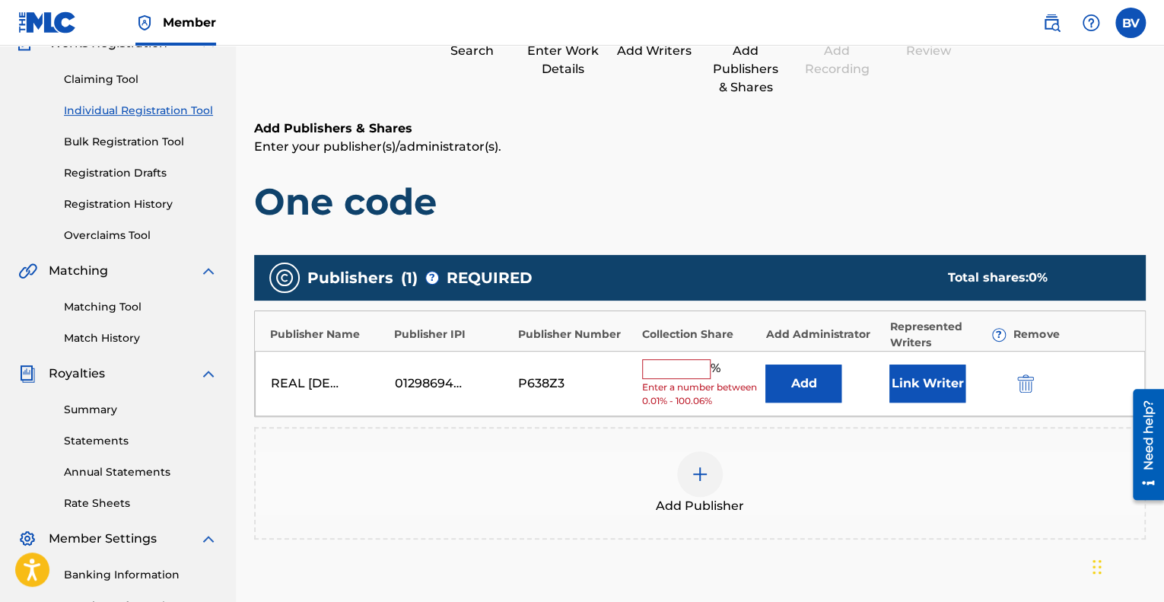
click at [695, 370] on input "text" at bounding box center [676, 369] width 68 height 20
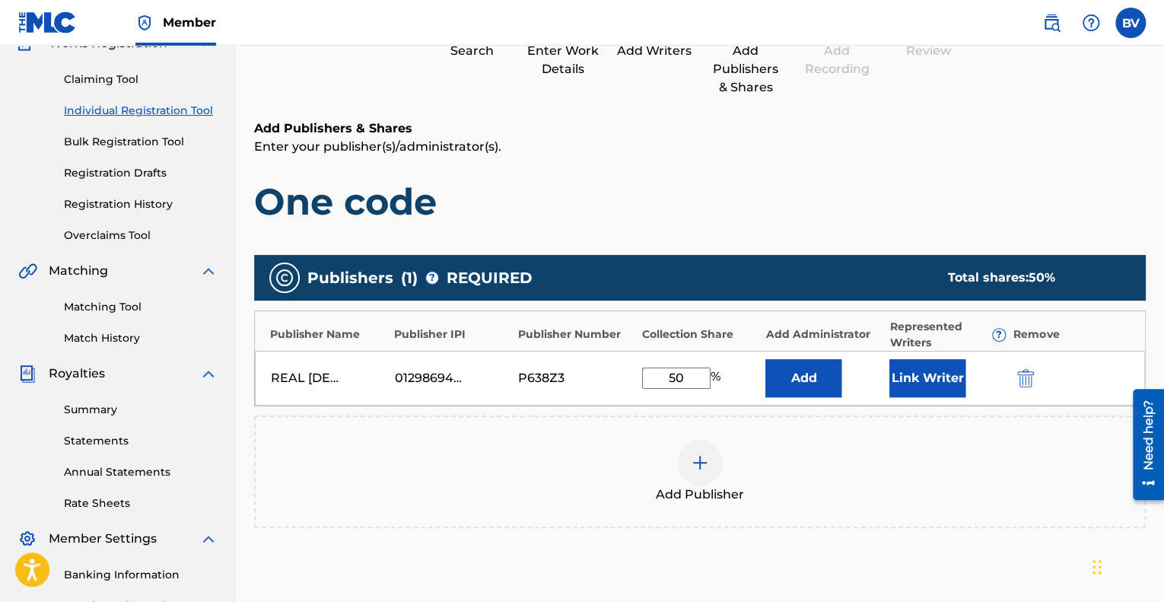
type input "50"
click at [723, 282] on div "Publishers ( 1 ) ? REQUIRED Total shares: 50 %" at bounding box center [700, 278] width 892 height 46
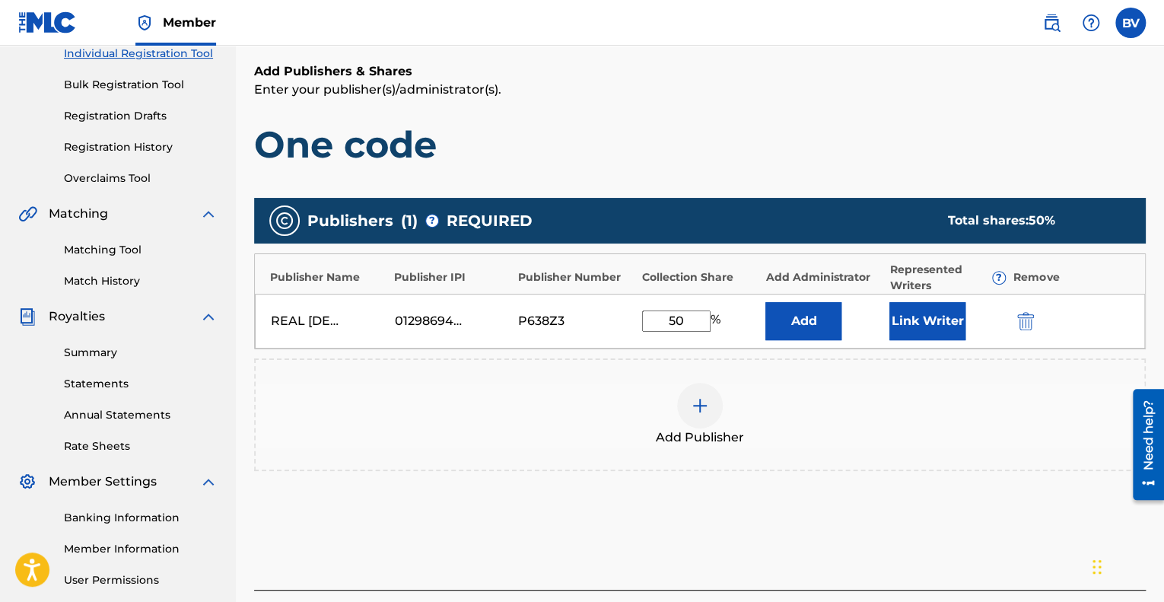
scroll to position [297, 0]
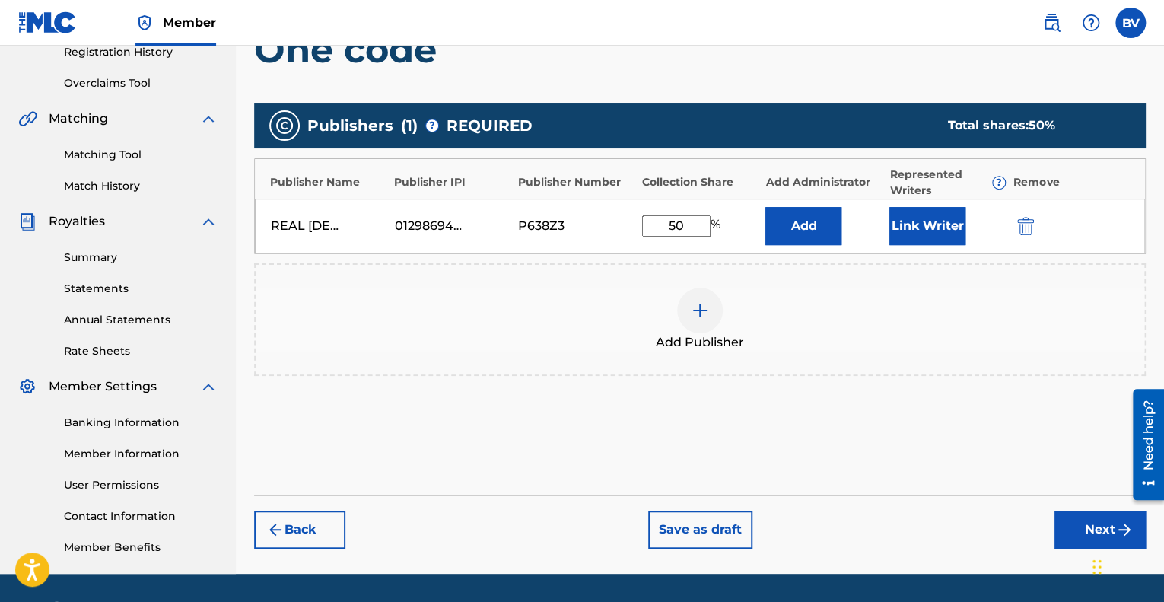
click at [941, 228] on button "Link Writer" at bounding box center [928, 226] width 76 height 38
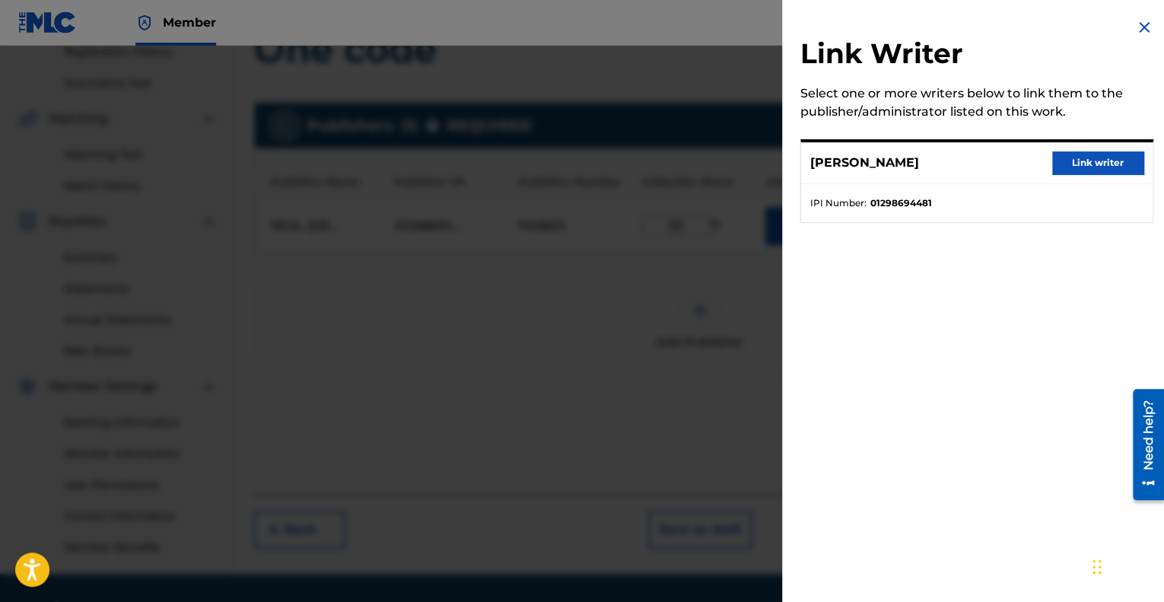
click at [1061, 154] on button "Link writer" at bounding box center [1097, 162] width 91 height 23
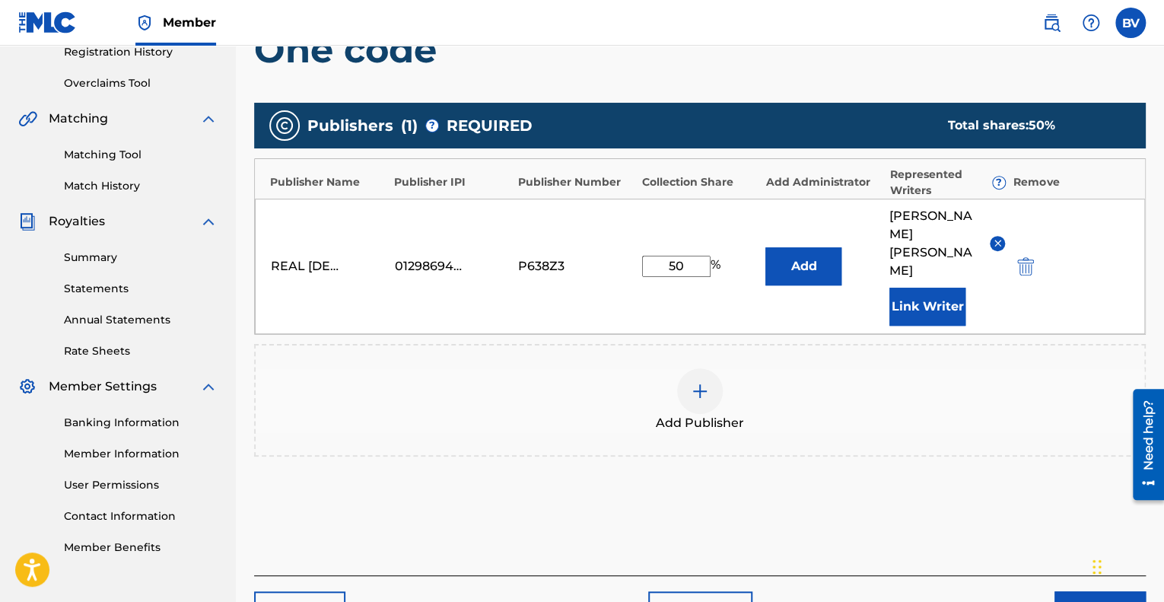
click at [1001, 237] on img at bounding box center [997, 242] width 11 height 11
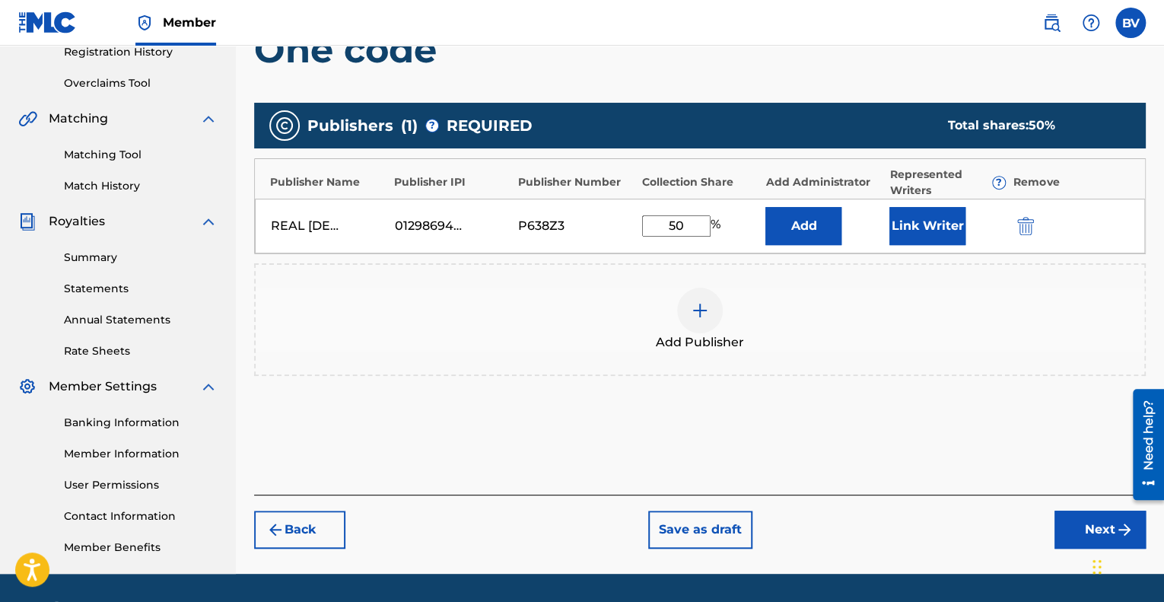
click at [929, 237] on button "Link Writer" at bounding box center [928, 226] width 76 height 38
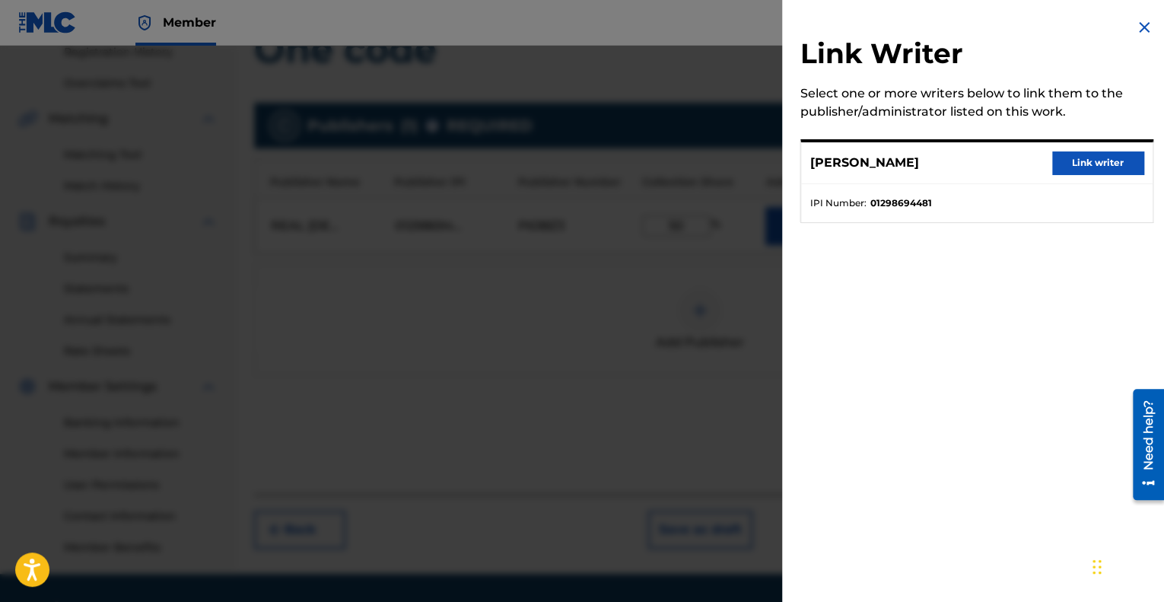
click at [1065, 167] on button "Link writer" at bounding box center [1097, 162] width 91 height 23
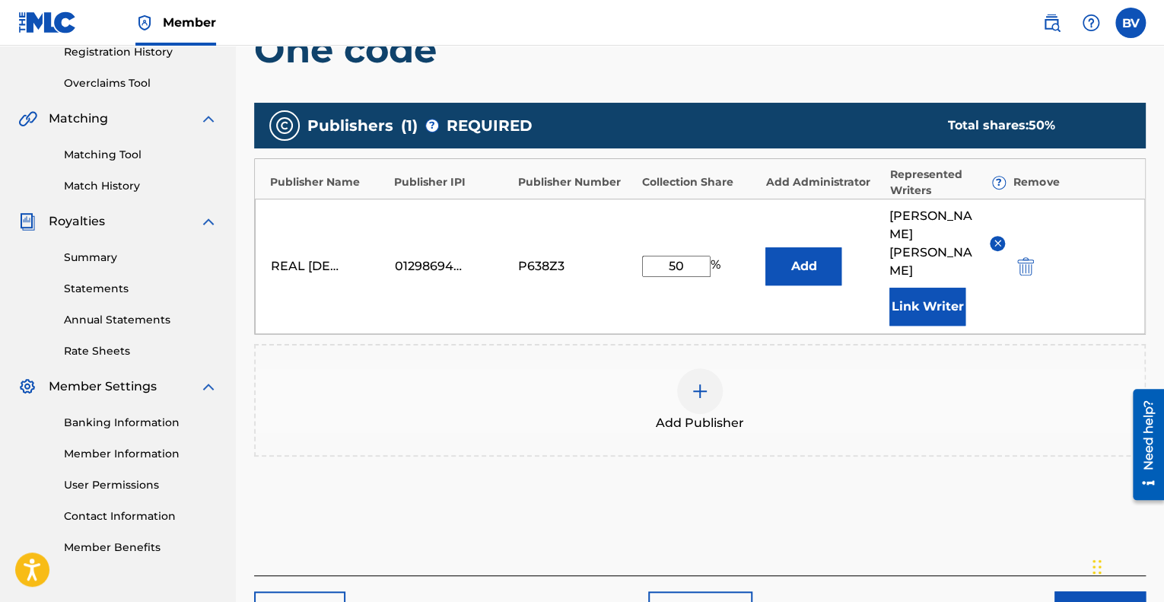
click at [997, 237] on img at bounding box center [997, 242] width 11 height 11
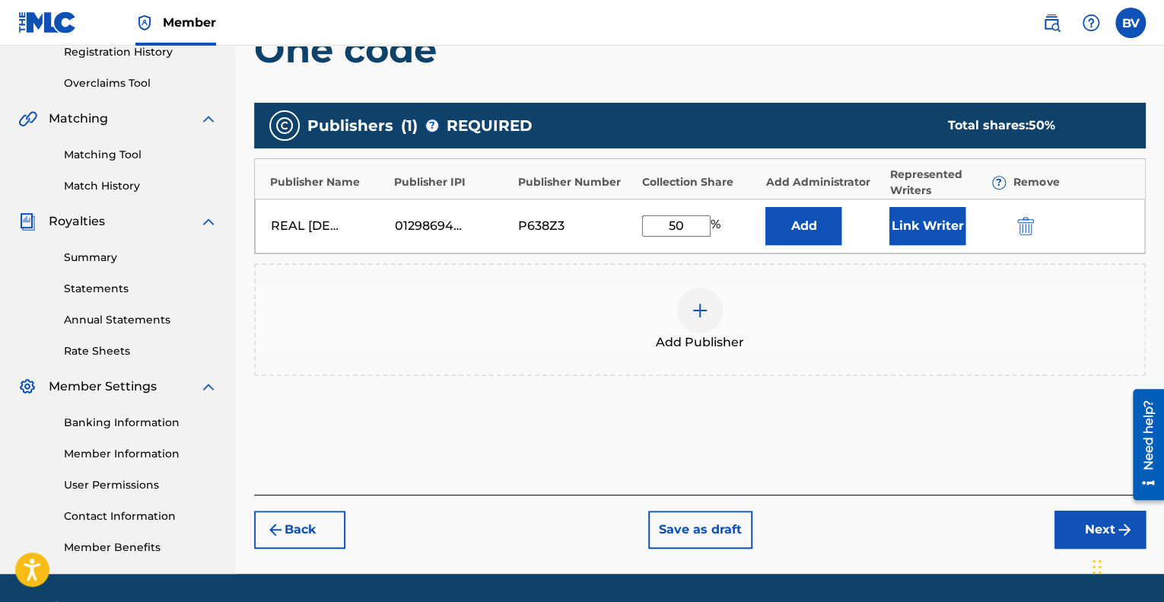
click at [274, 533] on img "submit" at bounding box center [275, 529] width 18 height 18
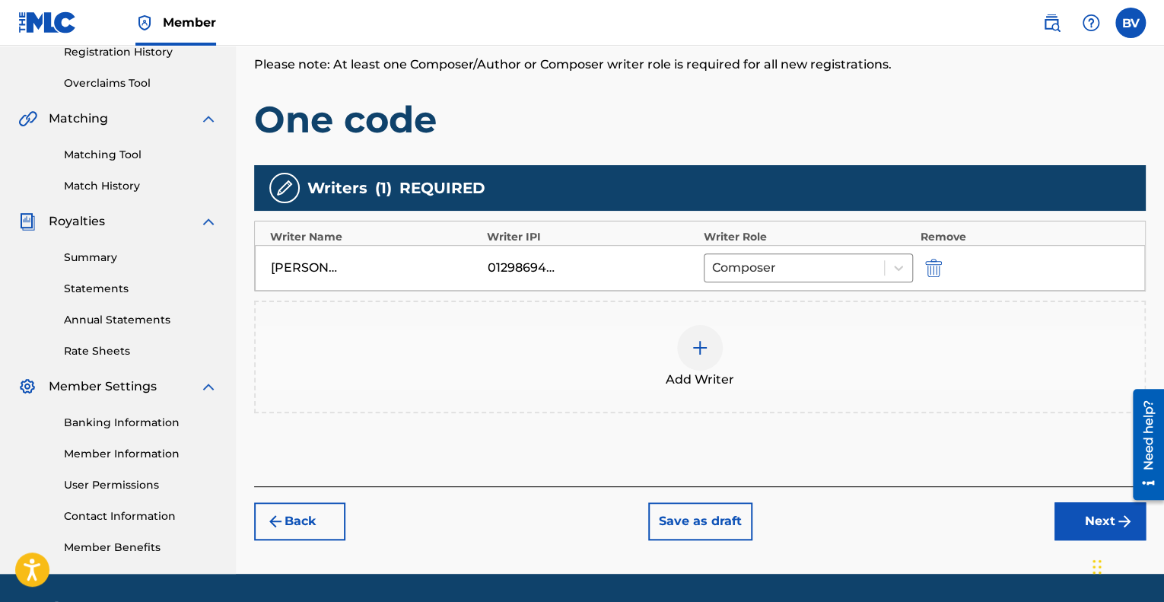
click at [1114, 522] on button "Next" at bounding box center [1100, 521] width 91 height 38
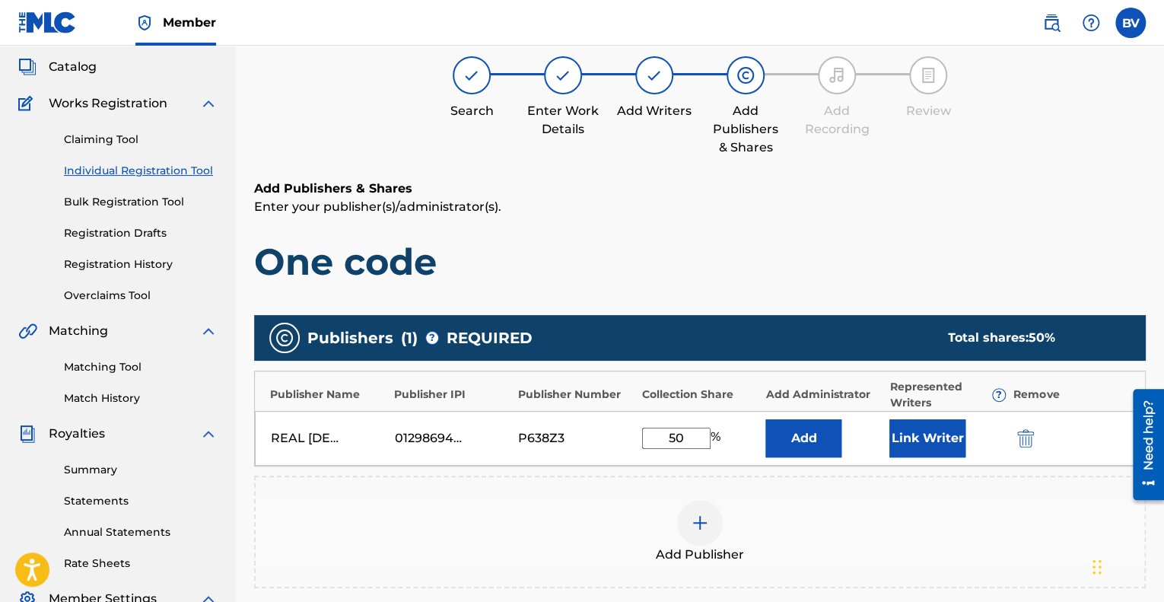
scroll to position [68, 0]
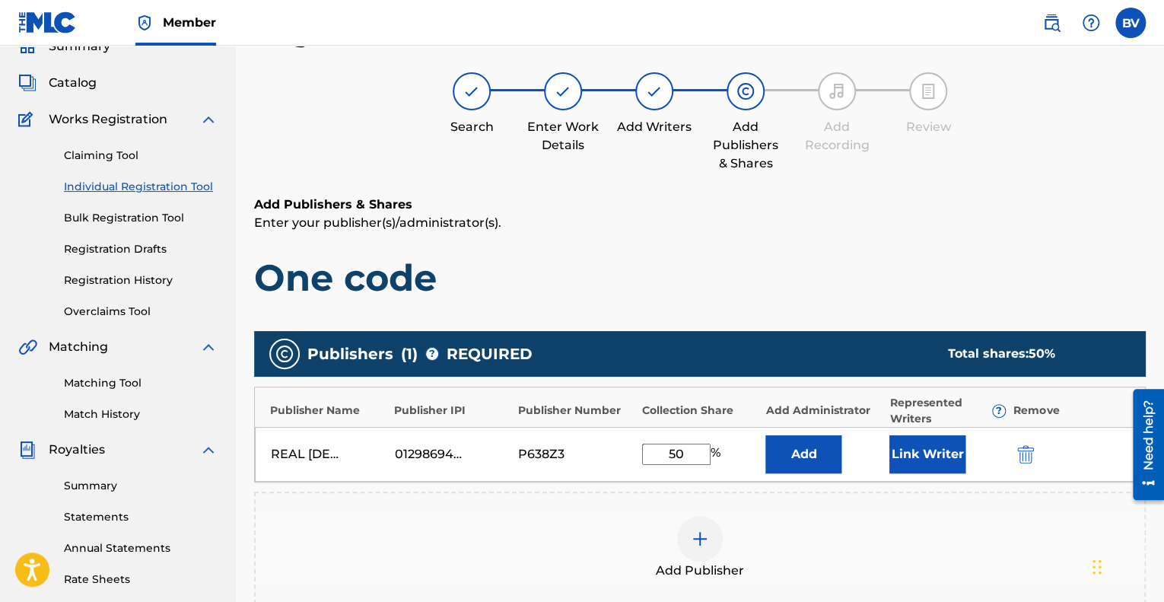
click at [934, 440] on div "REAL QUAKER 01298694383 P638Z3 50 % Add Link Writer" at bounding box center [700, 454] width 890 height 55
click at [934, 440] on button "Link Writer" at bounding box center [928, 454] width 76 height 38
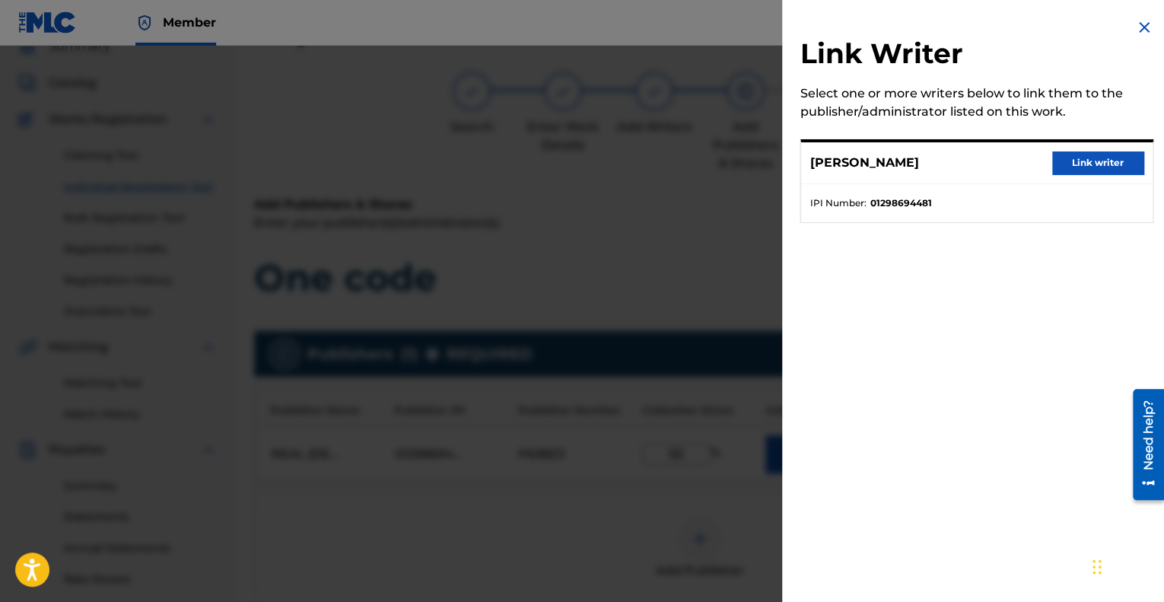
click at [1052, 164] on button "Link writer" at bounding box center [1097, 162] width 91 height 23
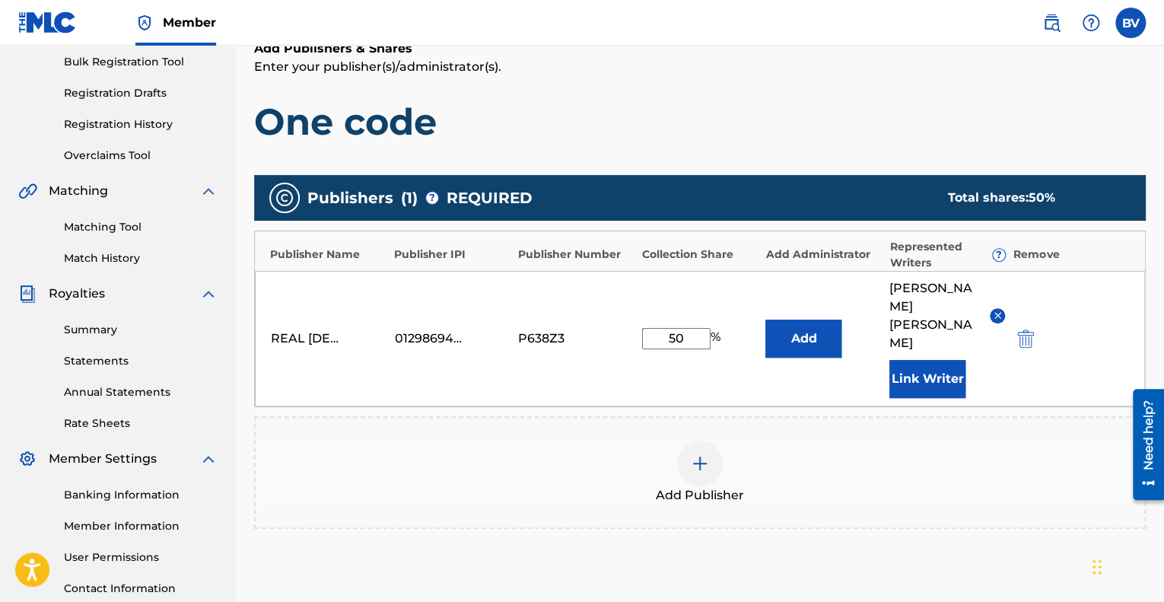
scroll to position [297, 0]
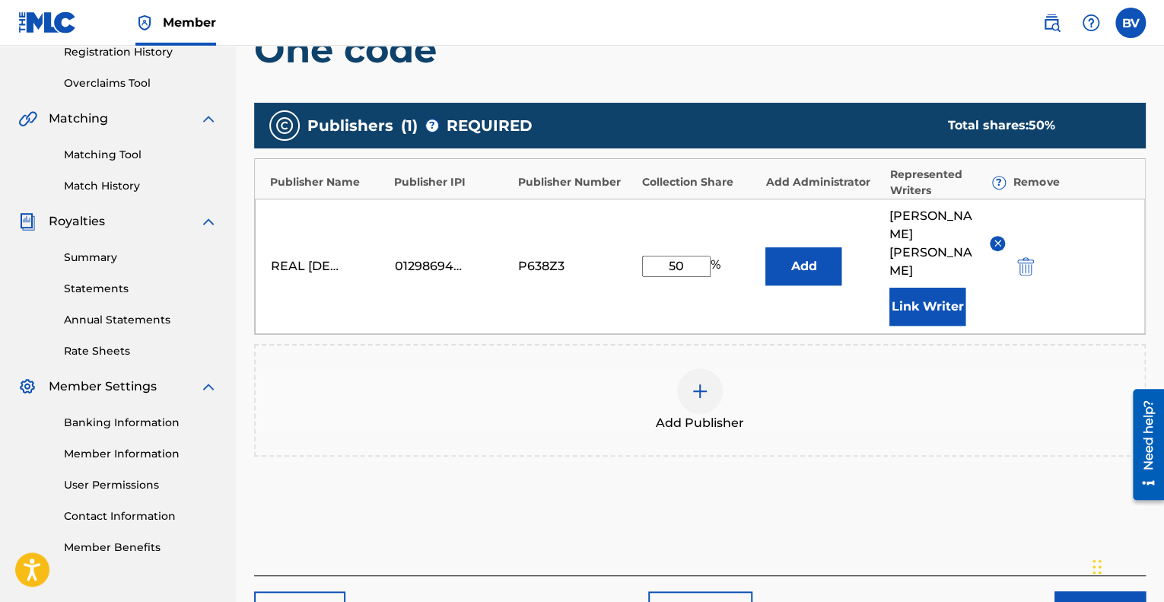
click at [1074, 591] on button "Next" at bounding box center [1100, 610] width 91 height 38
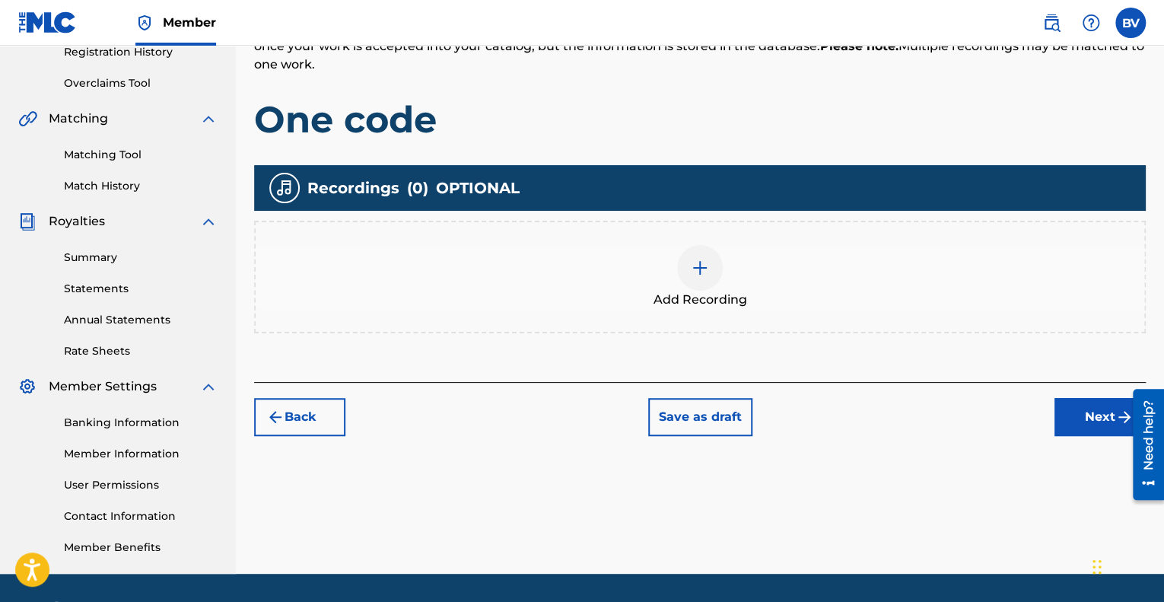
click at [720, 314] on div "Add Recording" at bounding box center [700, 277] width 892 height 113
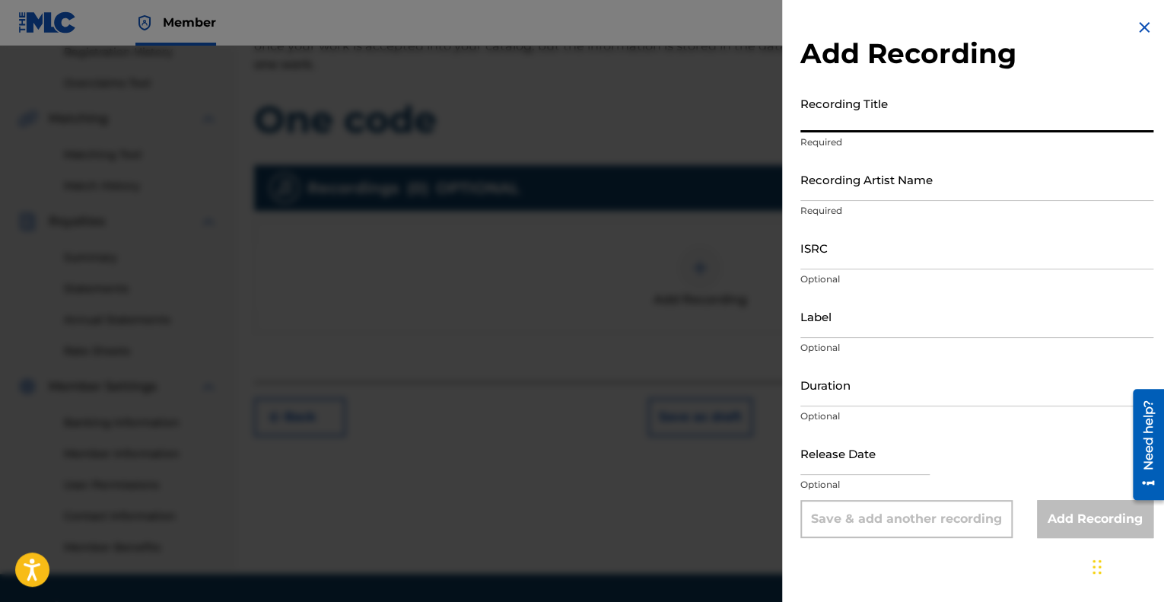
click at [892, 115] on input "Recording Title" at bounding box center [976, 110] width 353 height 43
type input "One code"
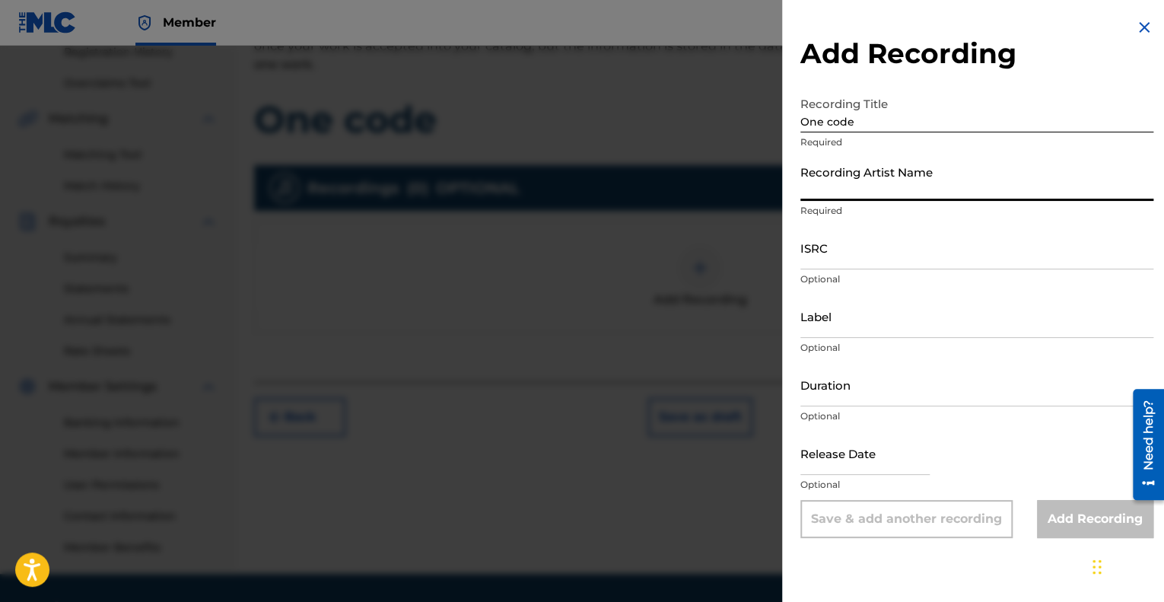
click at [979, 190] on input "Recording Artist Name" at bounding box center [976, 179] width 353 height 43
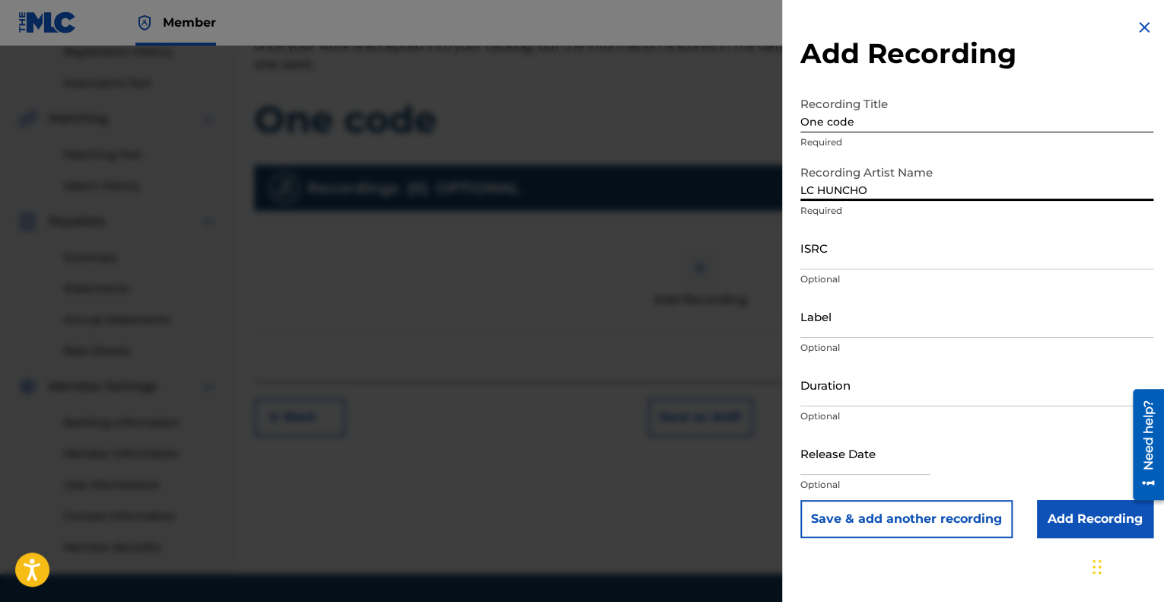
type input "LC HUNCHO"
click at [947, 247] on input "ISRC" at bounding box center [976, 247] width 353 height 43
paste input "QZTB92536775"
type input "QZTB92536775"
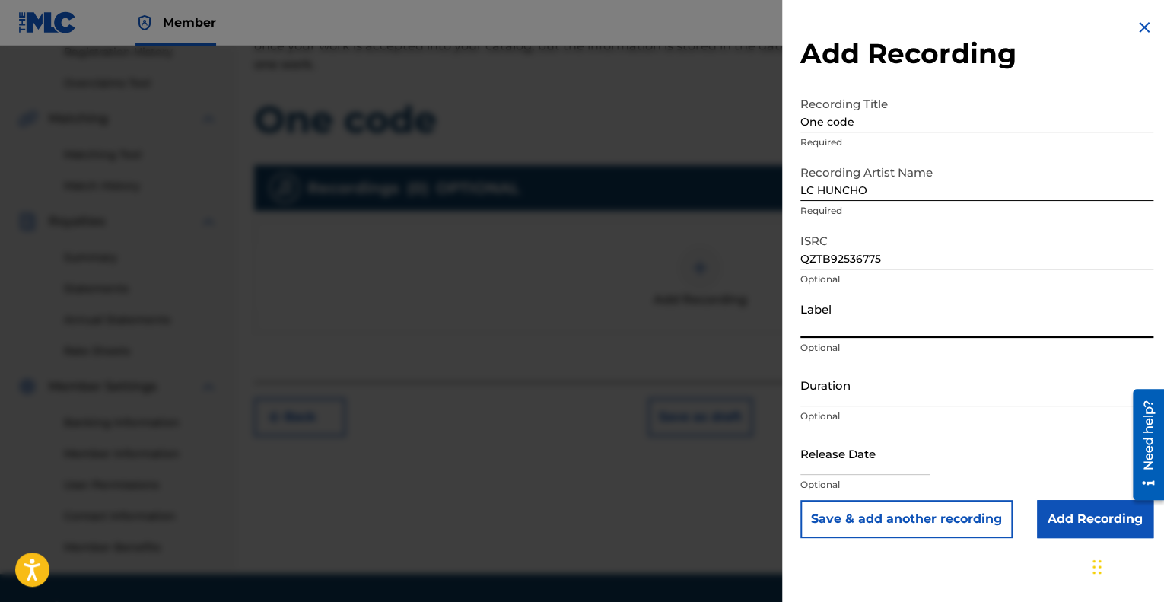
click at [890, 324] on input "Label" at bounding box center [976, 315] width 353 height 43
type input "State2State Records"
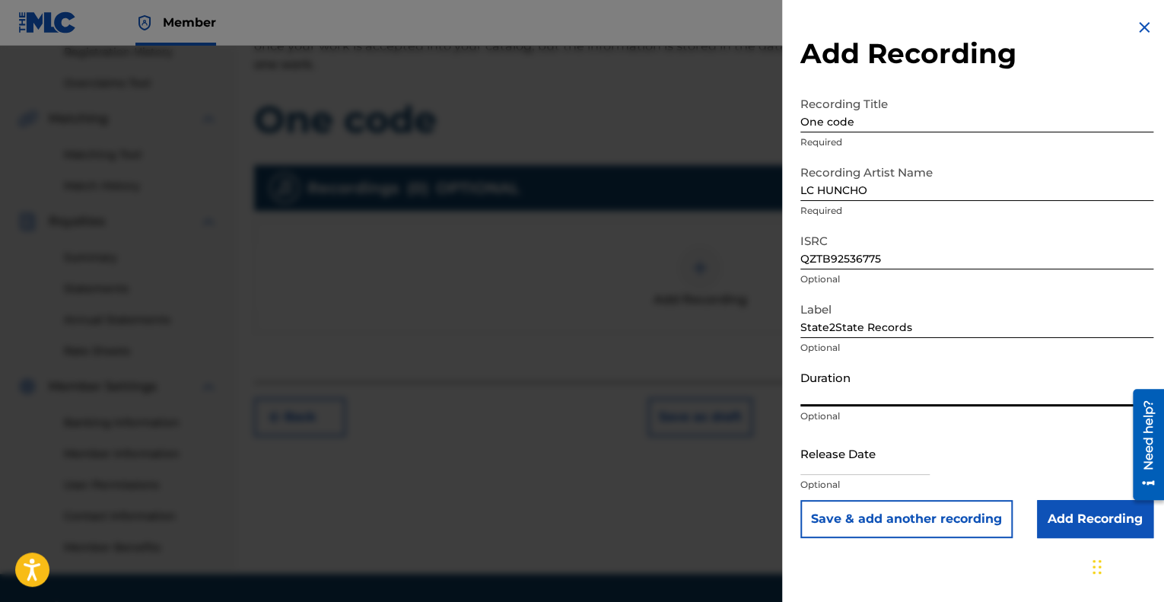
click at [915, 398] on input "Duration" at bounding box center [976, 384] width 353 height 43
type input "01:55"
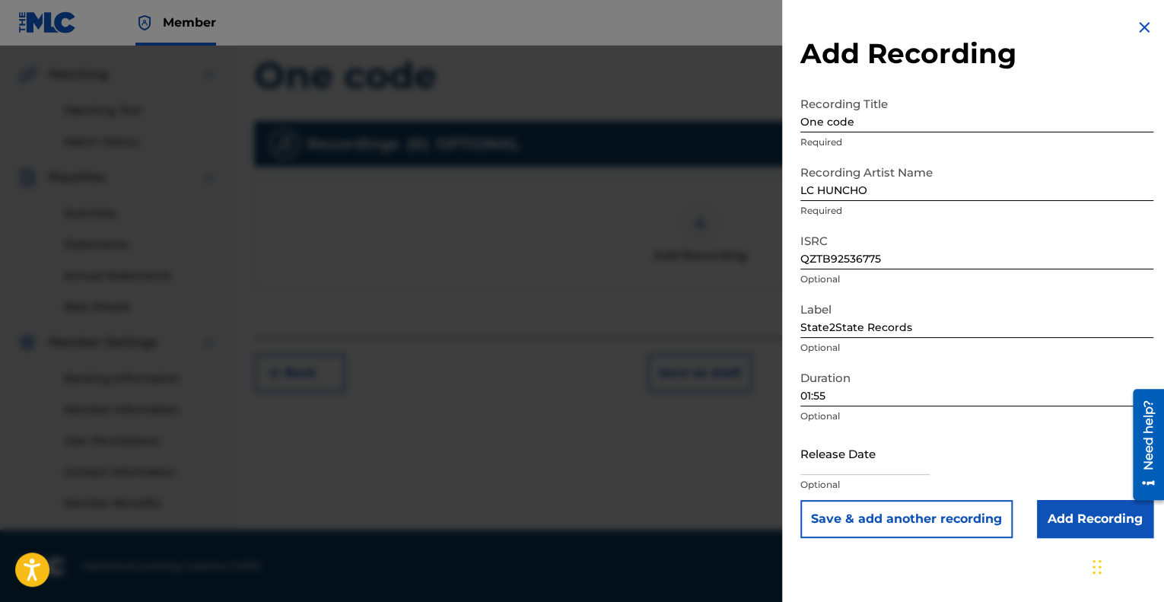
drag, startPoint x: 816, startPoint y: 463, endPoint x: 824, endPoint y: 451, distance: 13.7
click at [816, 463] on input "text" at bounding box center [864, 452] width 129 height 43
select select "7"
select select "2025"
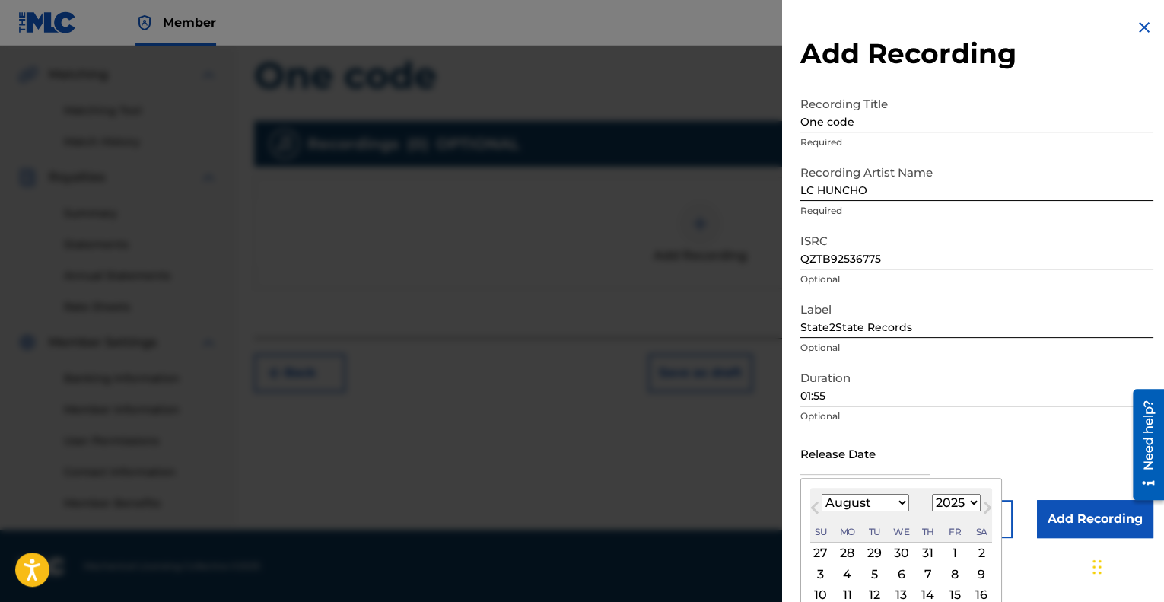
click at [871, 508] on select "January February March April May June July August September October November De…" at bounding box center [866, 503] width 88 height 18
select select "6"
click at [822, 494] on select "January February March April May June July August September October November De…" at bounding box center [866, 503] width 88 height 18
click at [969, 555] on div "29 30 1 2 3 4 5" at bounding box center [901, 553] width 182 height 21
click at [974, 554] on div "5" at bounding box center [981, 553] width 18 height 18
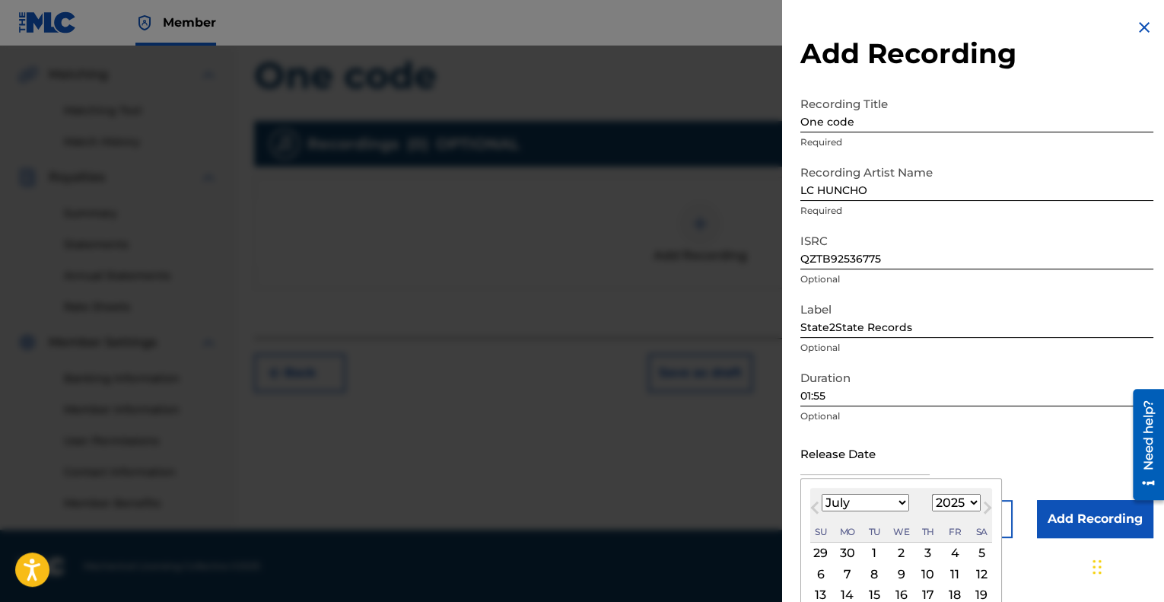
type input "[DATE]"
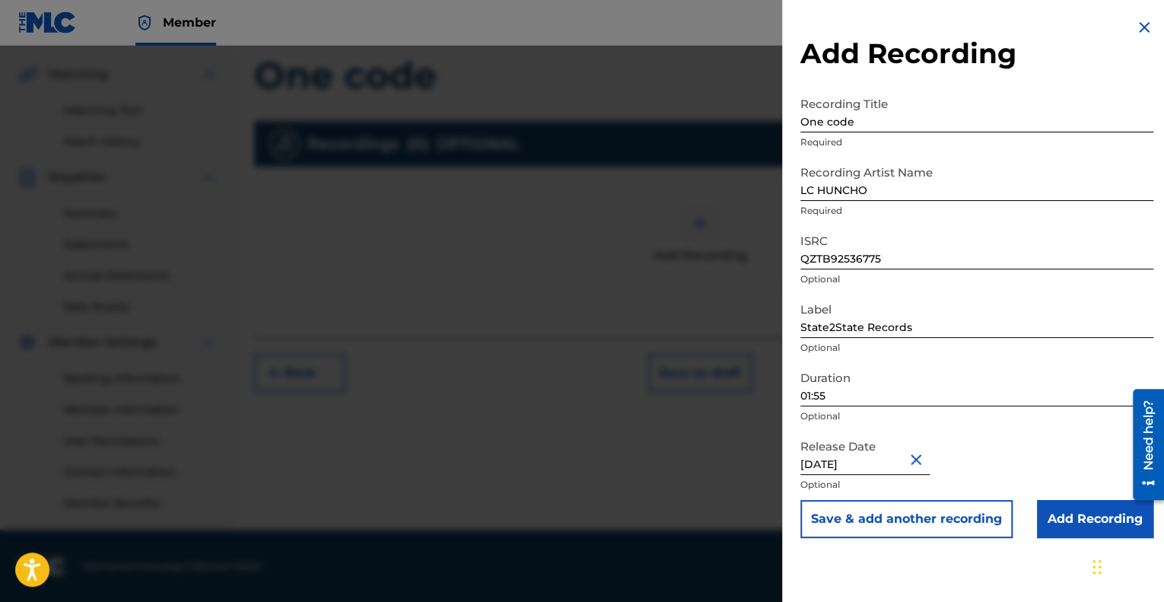
click at [1098, 514] on input "Add Recording" at bounding box center [1095, 519] width 116 height 38
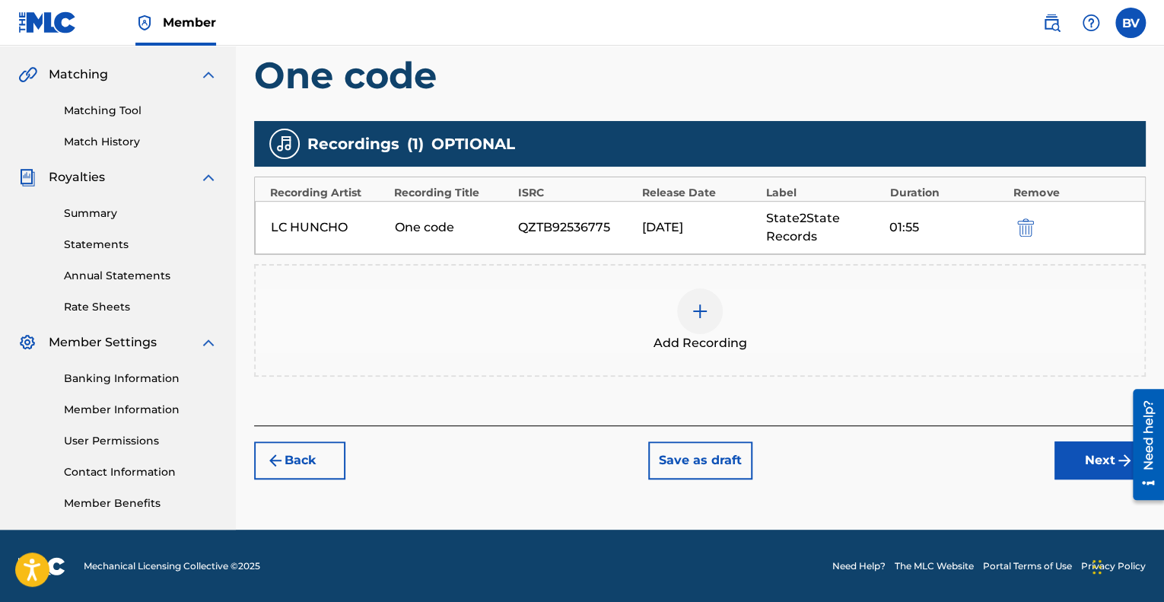
click at [1081, 447] on button "Next" at bounding box center [1100, 460] width 91 height 38
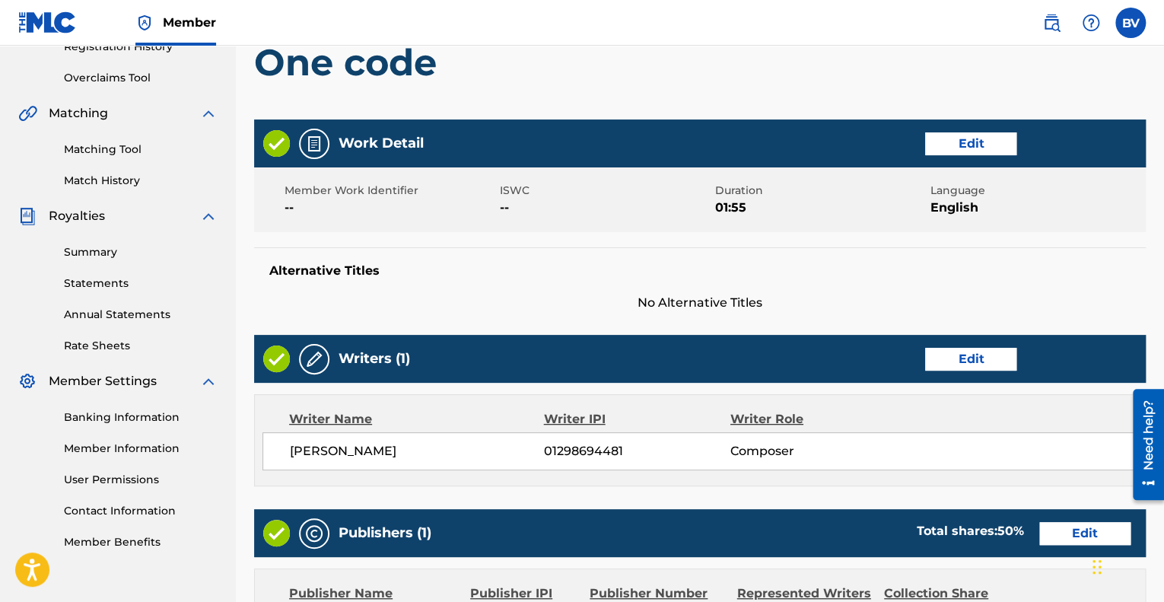
scroll to position [683, 0]
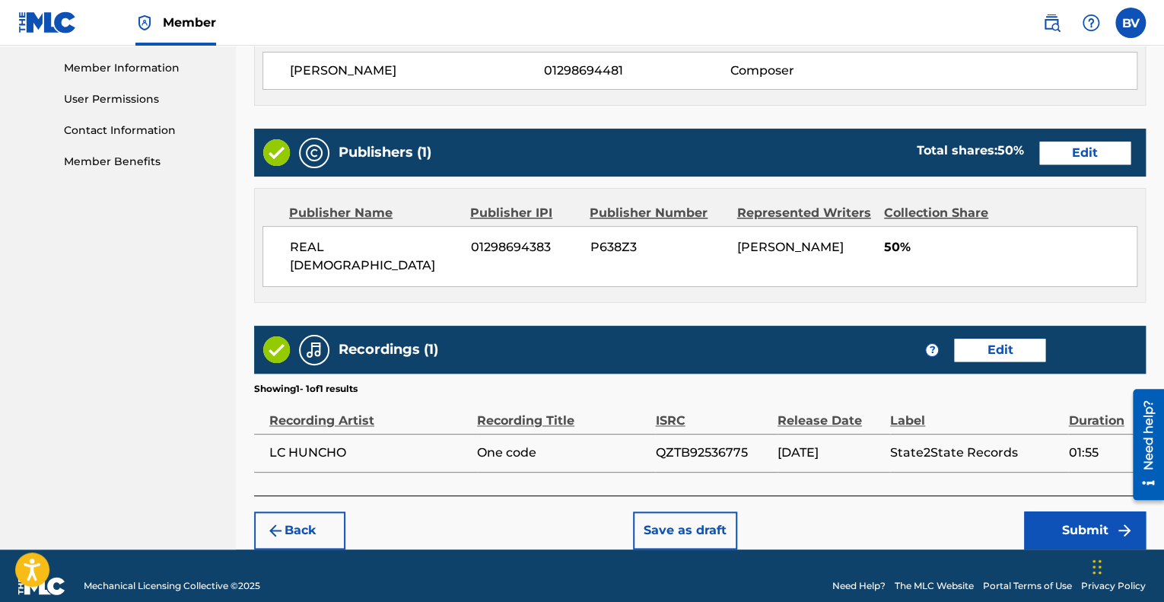
click at [1100, 511] on button "Submit" at bounding box center [1085, 530] width 122 height 38
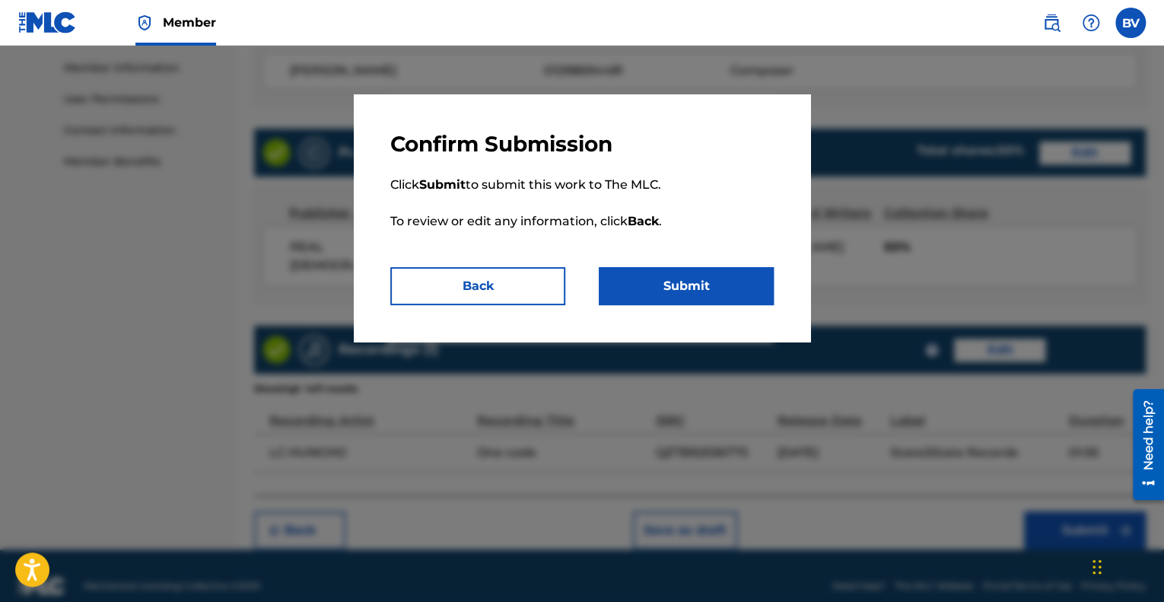
click at [762, 282] on button "Submit" at bounding box center [686, 286] width 175 height 38
